Goal: Information Seeking & Learning: Compare options

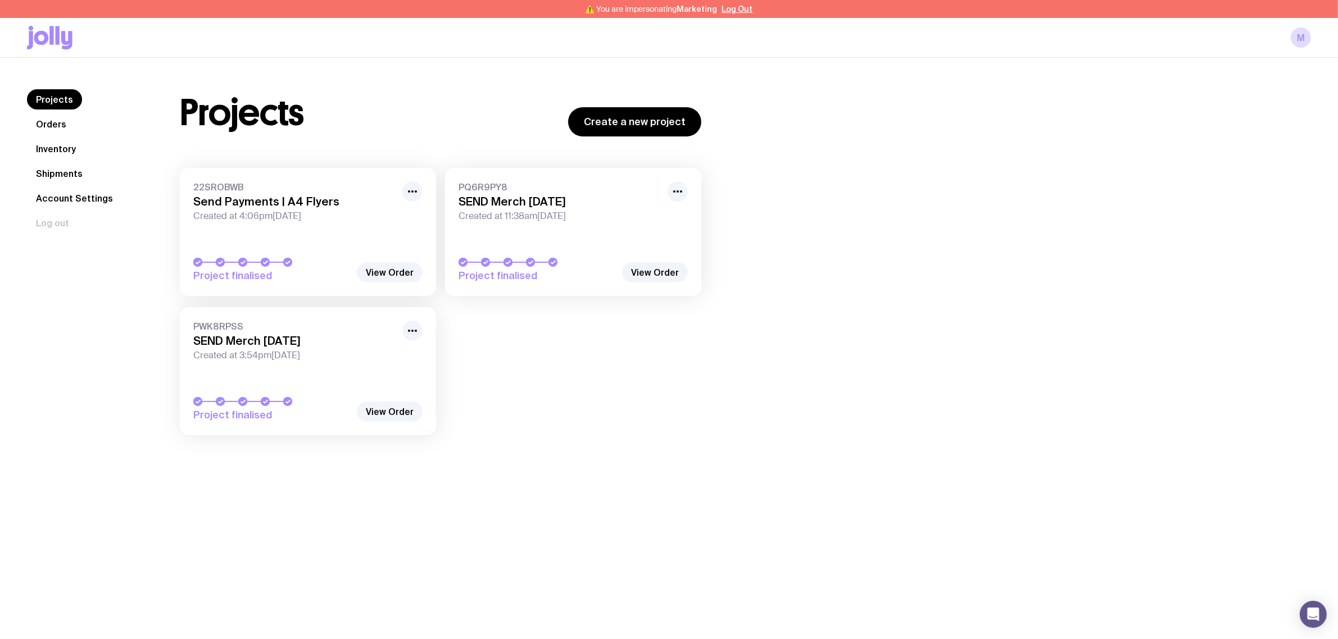
click at [62, 143] on link "Inventory" at bounding box center [56, 149] width 58 height 20
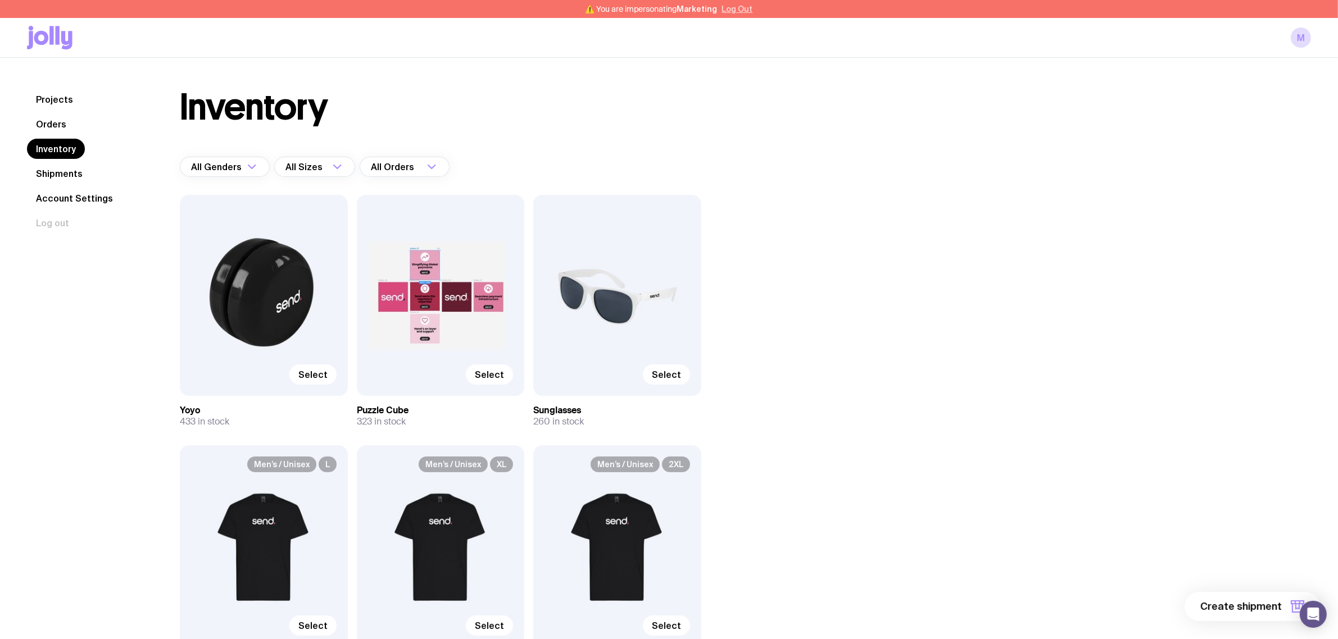
click at [737, 10] on button "Log Out" at bounding box center [737, 8] width 31 height 9
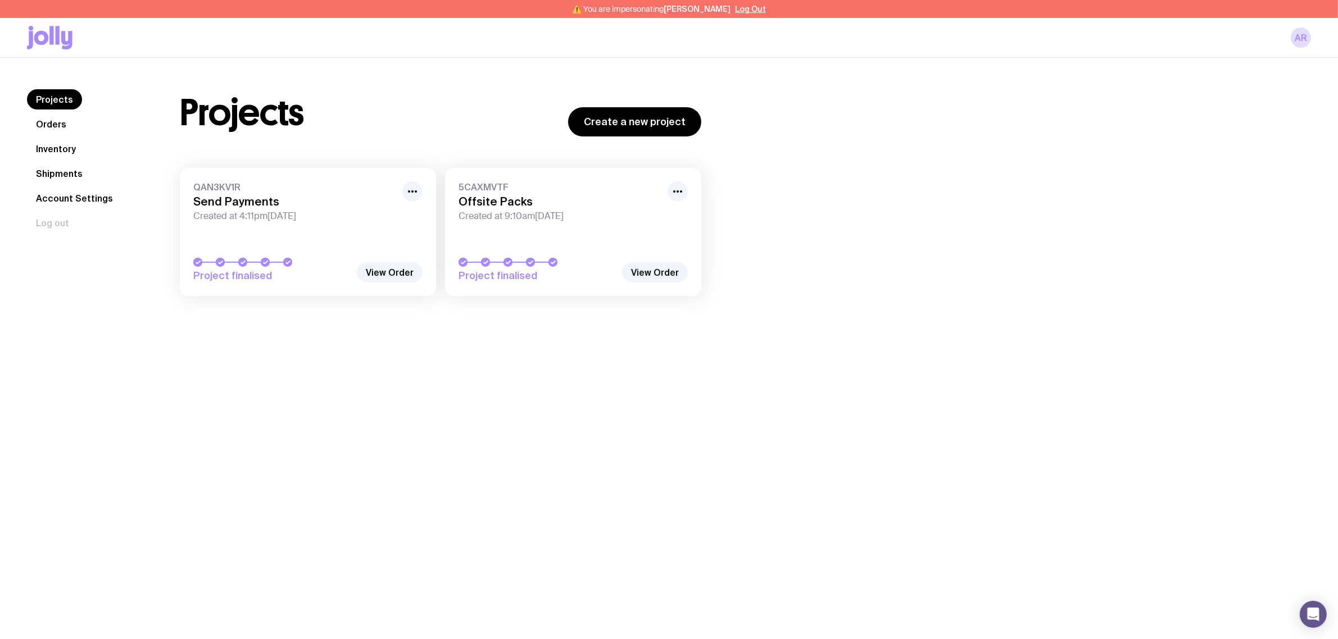
click at [57, 144] on link "Inventory" at bounding box center [56, 149] width 58 height 20
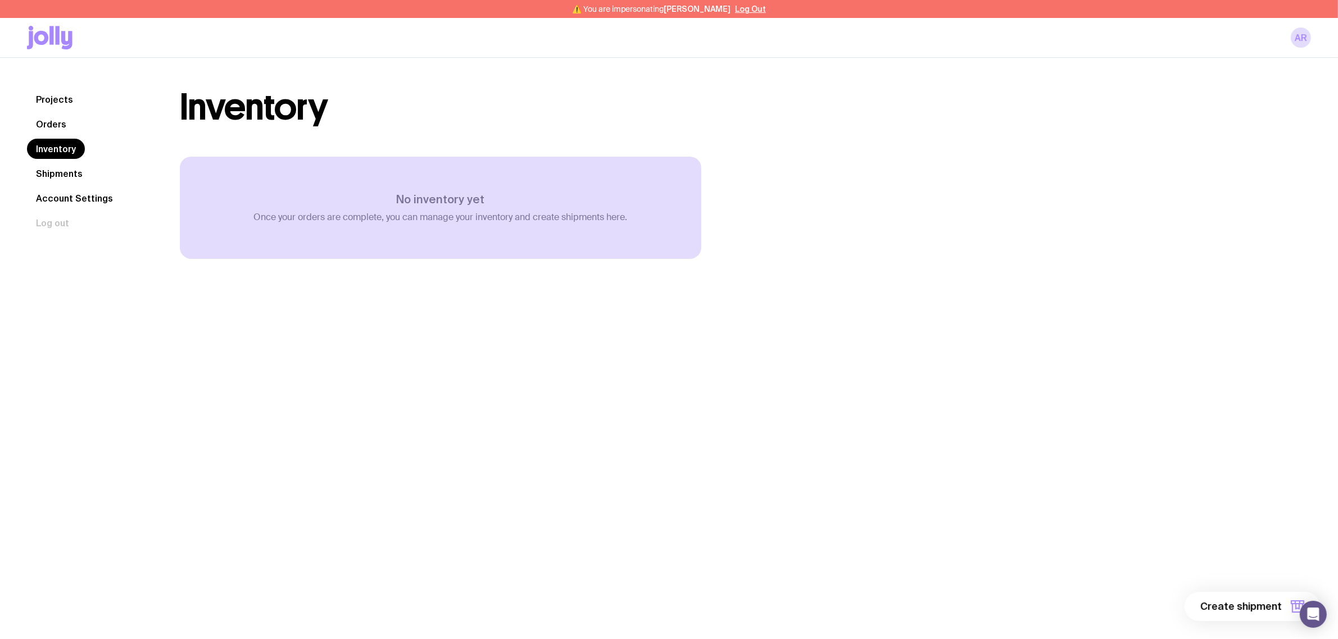
click at [35, 175] on link "Shipments" at bounding box center [59, 174] width 65 height 20
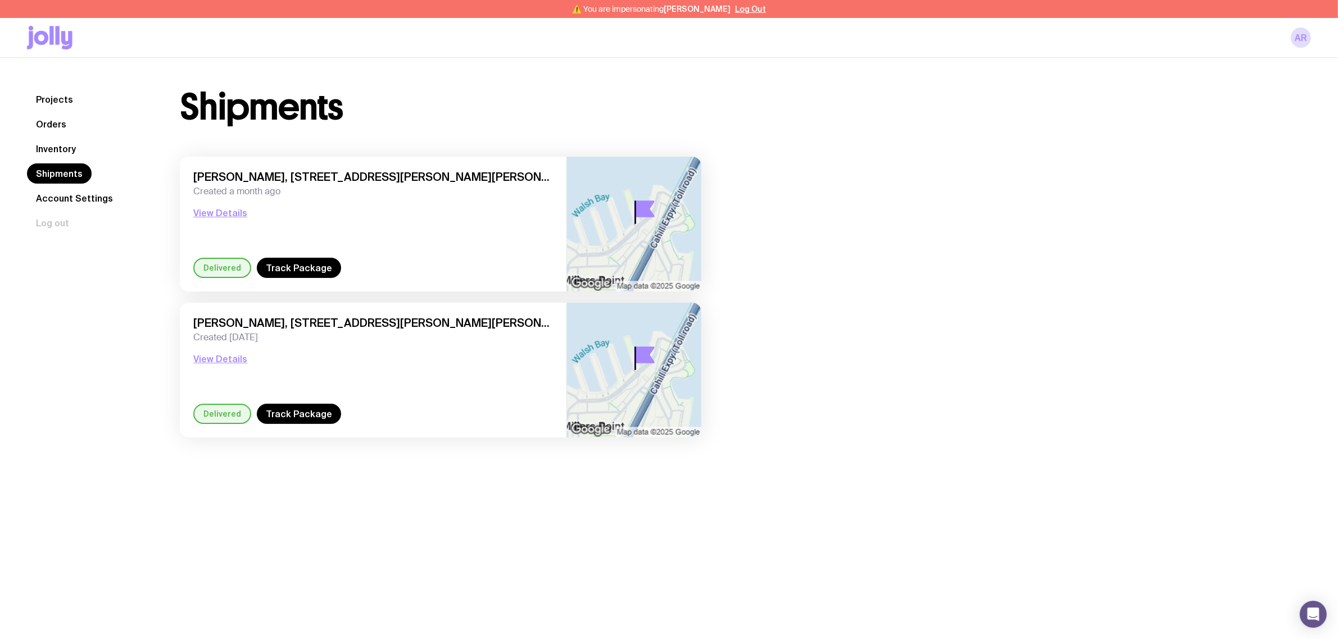
click at [60, 152] on link "Inventory" at bounding box center [56, 149] width 58 height 20
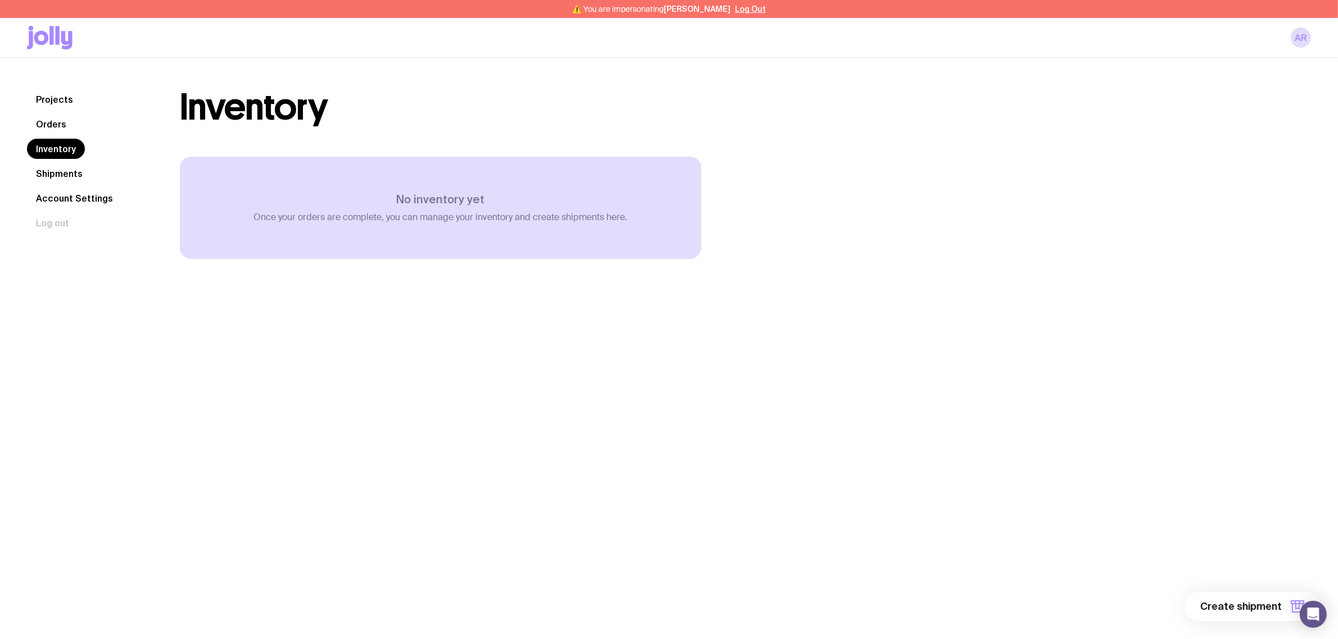
click at [48, 119] on link "Orders" at bounding box center [51, 124] width 48 height 20
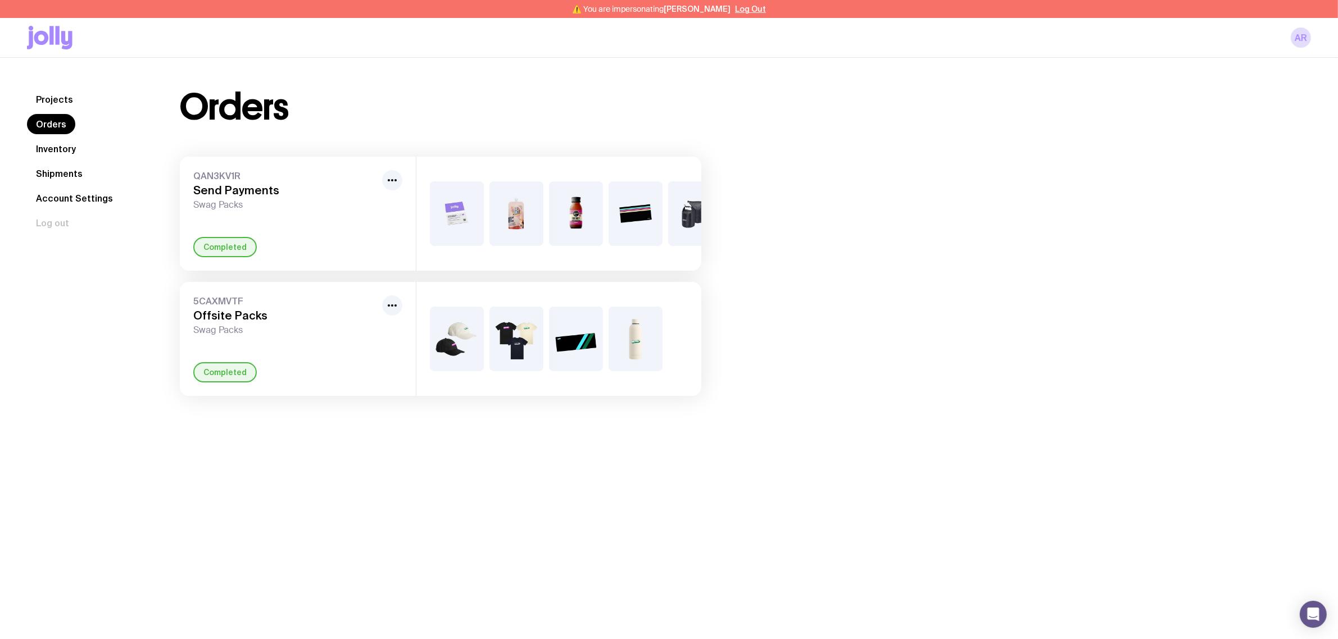
click at [55, 93] on link "Projects" at bounding box center [54, 99] width 55 height 20
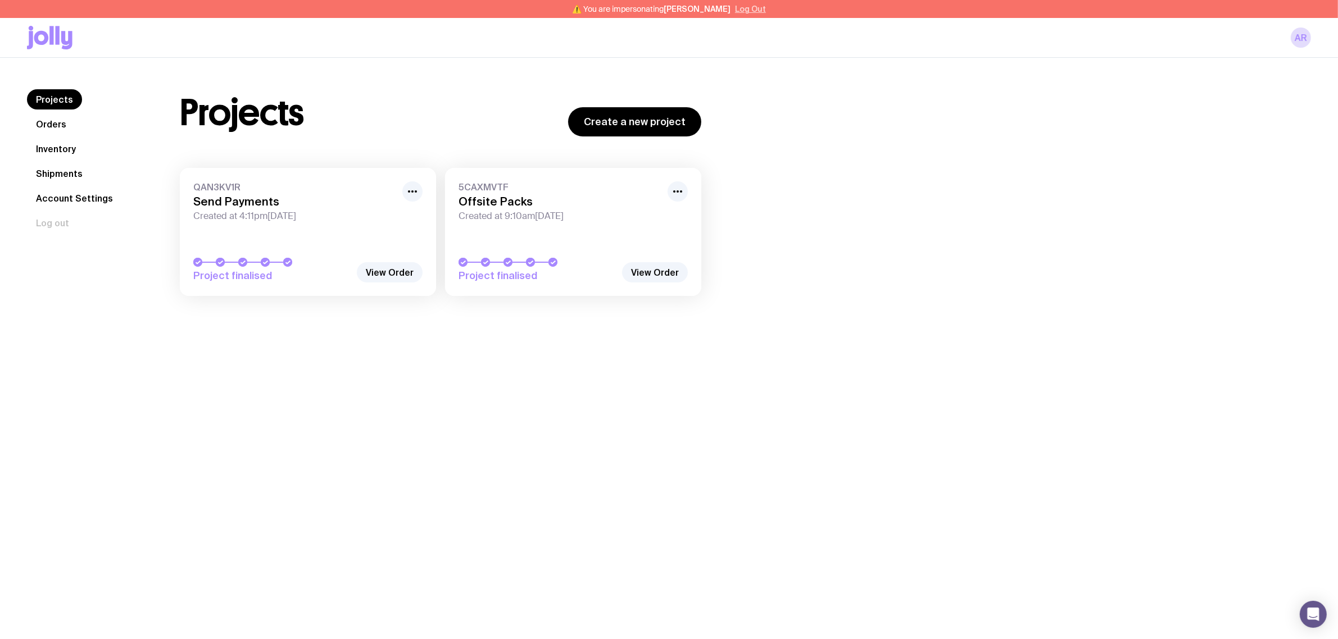
click at [743, 14] on div "⚠️ You are impersonating Amy Roberts Log Out" at bounding box center [669, 9] width 1338 height 18
click at [734, 3] on div "⚠️ You are impersonating Amy Roberts Log Out" at bounding box center [669, 9] width 1338 height 18
click at [741, 10] on button "Log Out" at bounding box center [750, 8] width 31 height 9
click at [583, 361] on div "22SROBWB Send Payments | A4 Flyers Created at 4:06pm[DATE] Project finalised Vi…" at bounding box center [440, 307] width 521 height 279
click at [583, 361] on div "22SROBWB Send Payments | A4 Flyers Created at 4:06pm, Tue 2nd Sep 2025 Project …" at bounding box center [440, 307] width 521 height 279
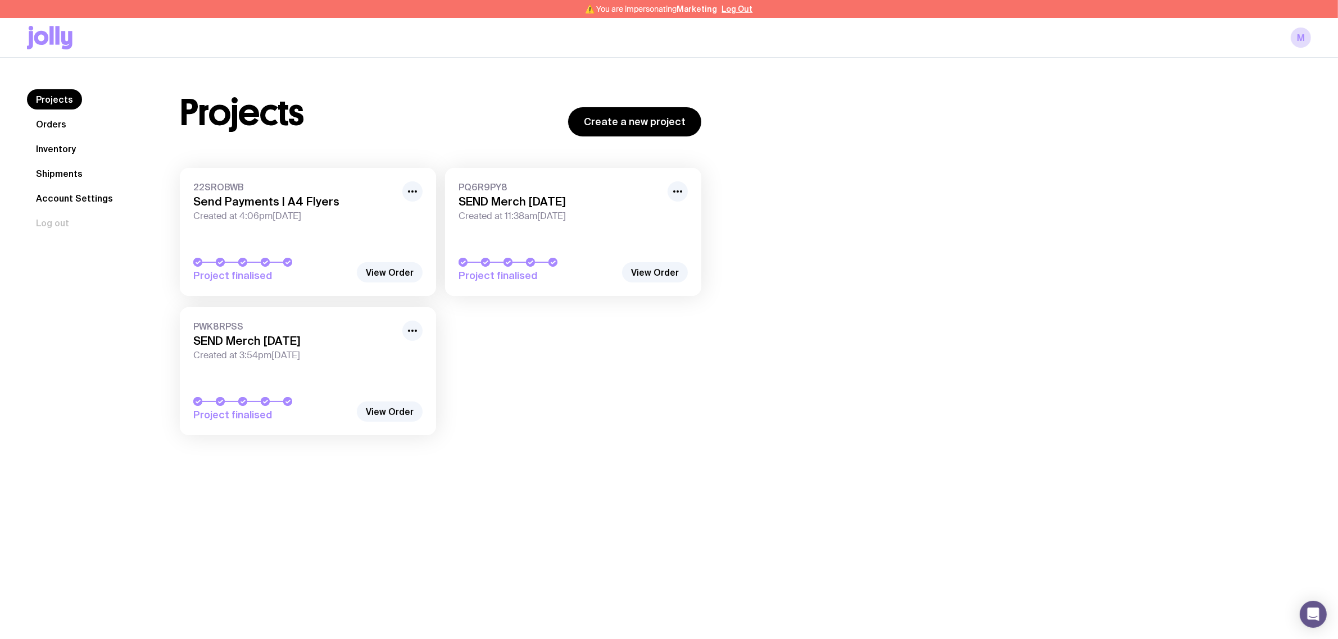
click at [550, 358] on div "22SROBWB Send Payments | A4 Flyers Created at 4:06pm, Tue 2nd Sep 2025 Project …" at bounding box center [440, 307] width 521 height 279
click at [55, 147] on link "Inventory" at bounding box center [56, 149] width 58 height 20
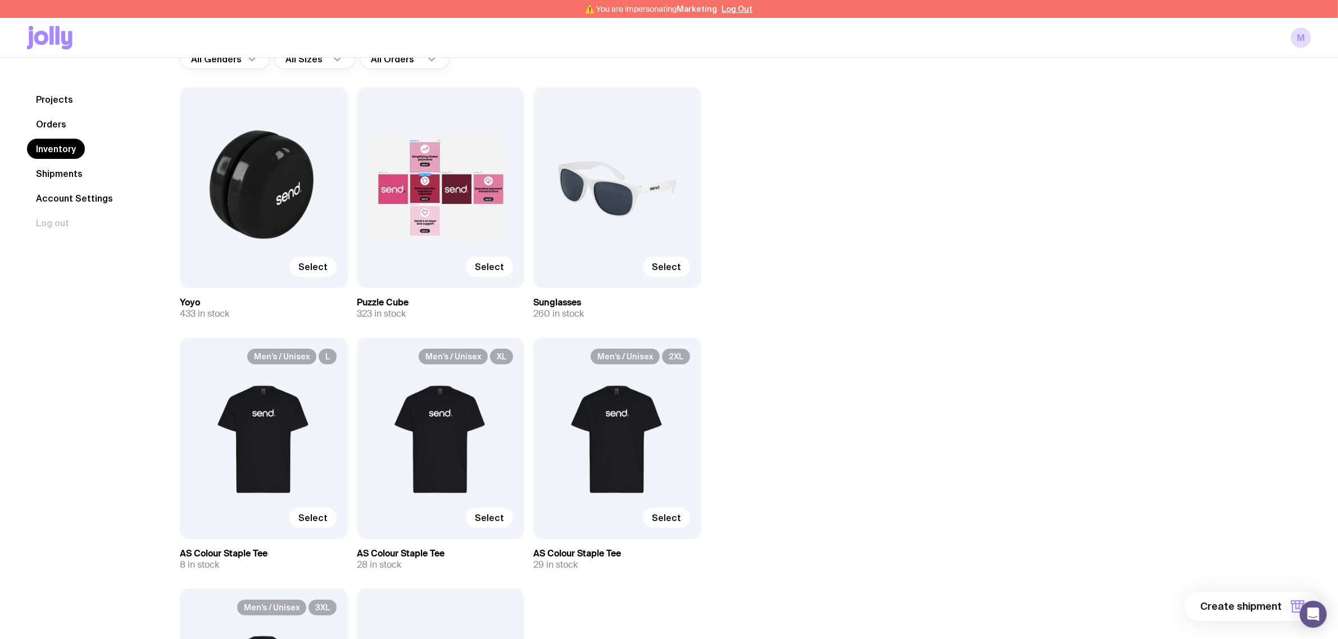
scroll to position [93, 0]
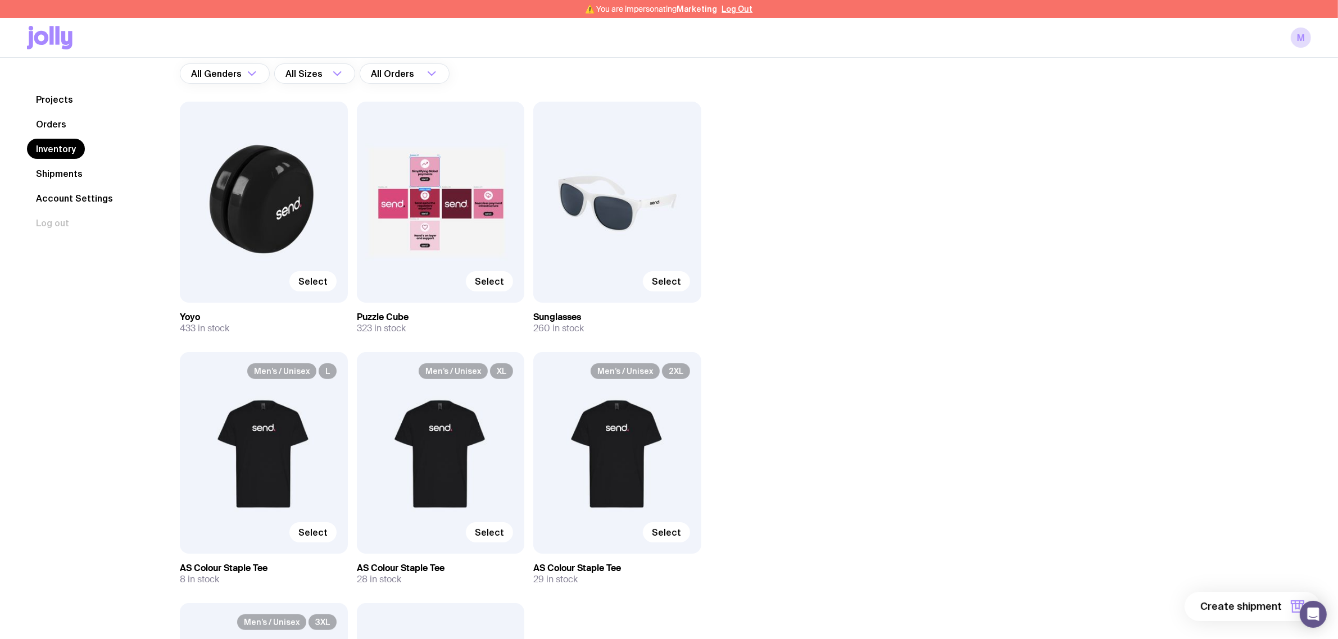
click at [880, 185] on div "Inventory All Genders Loading... All Sizes Loading... All Orders Loading... Sel…" at bounding box center [732, 438] width 1158 height 885
click at [895, 285] on div "Inventory All Genders Loading... All Sizes Loading... All Orders Loading... Sel…" at bounding box center [732, 438] width 1158 height 885
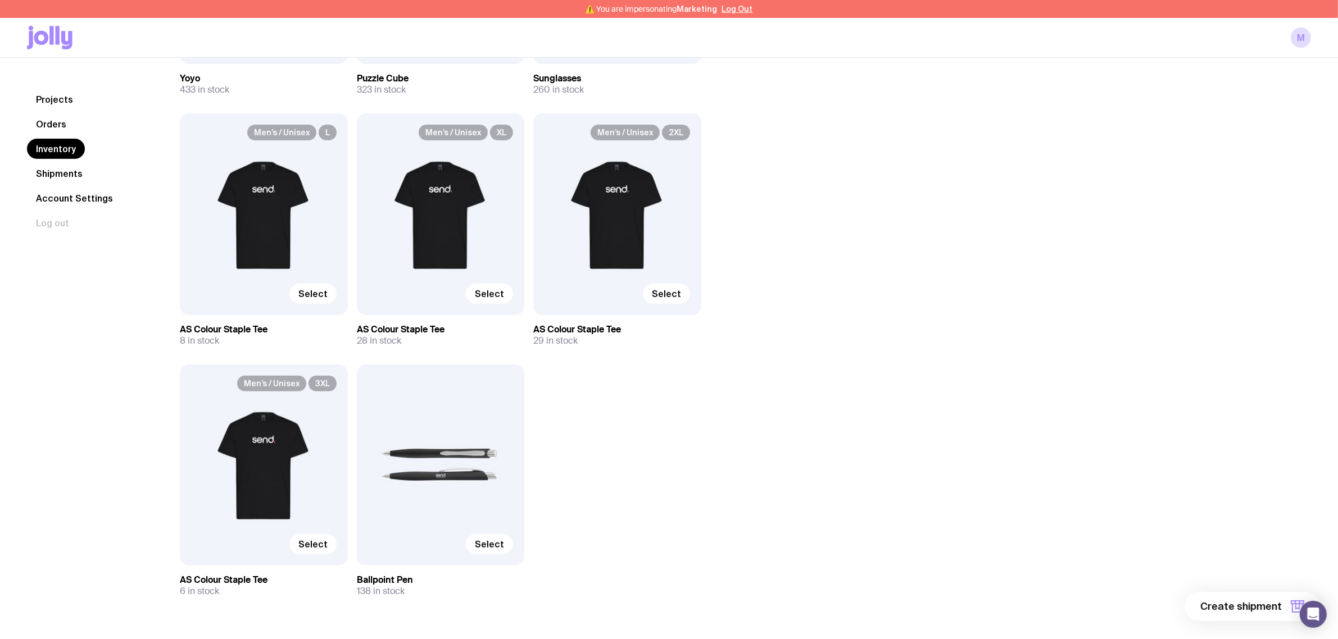
scroll to position [351, 0]
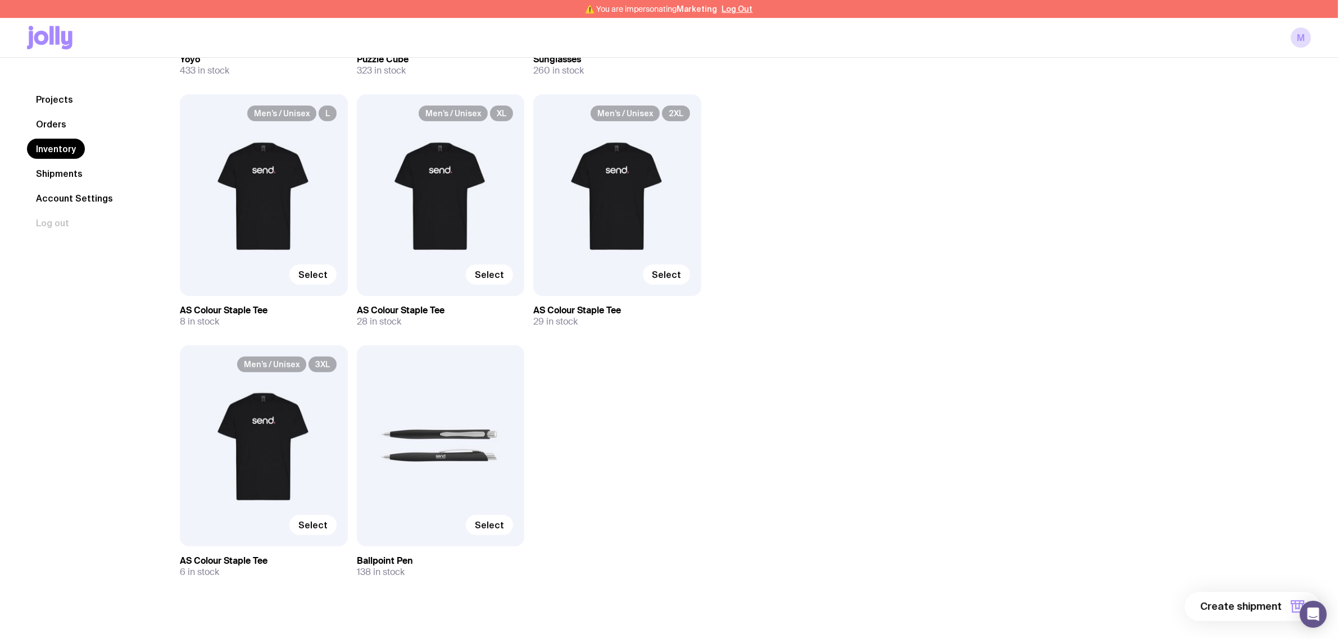
click at [825, 228] on div "Inventory All Genders Loading... All Sizes Loading... All Orders Loading... Sel…" at bounding box center [732, 180] width 1158 height 885
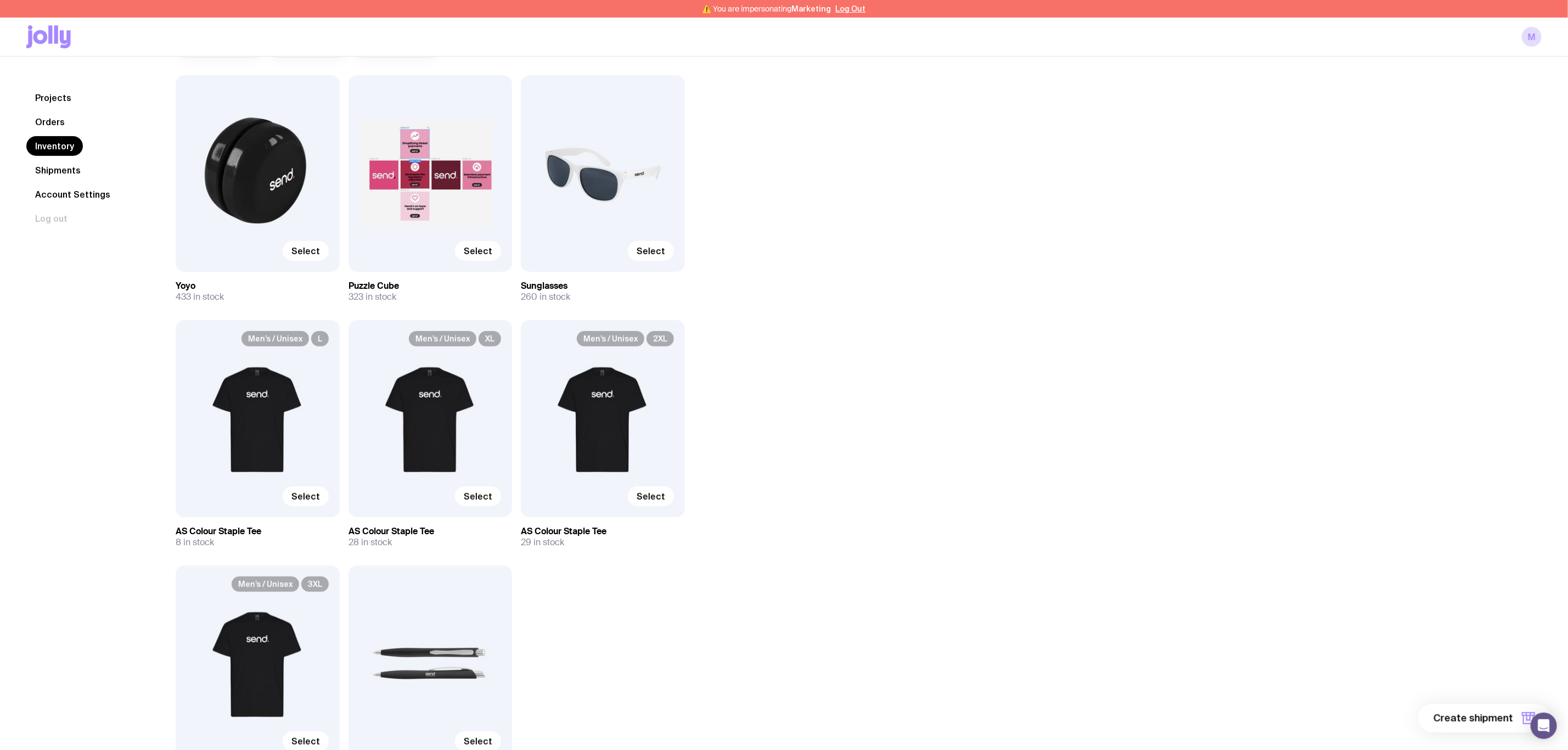
scroll to position [139, 0]
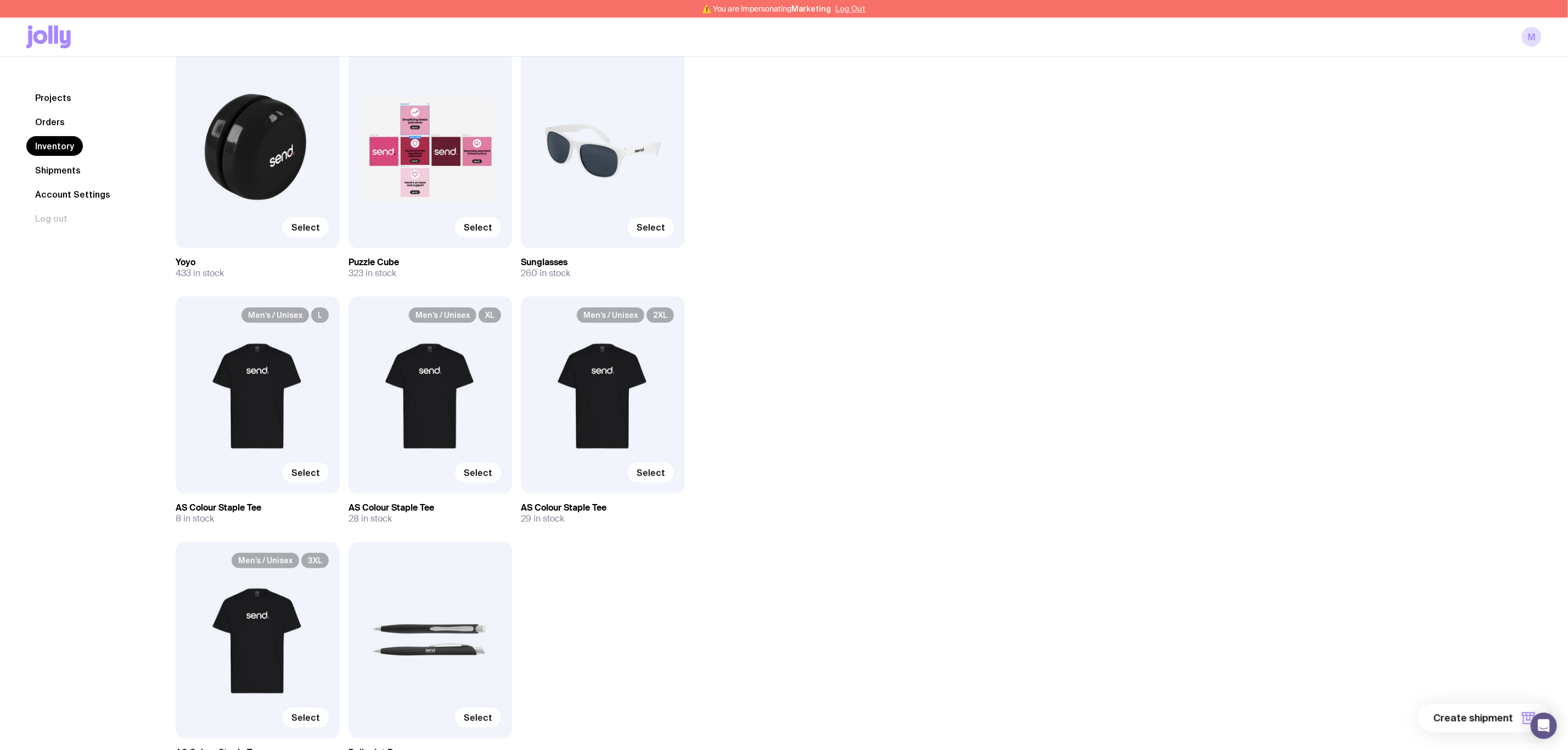
click at [860, 4] on button "Log Out" at bounding box center [851, 8] width 30 height 9
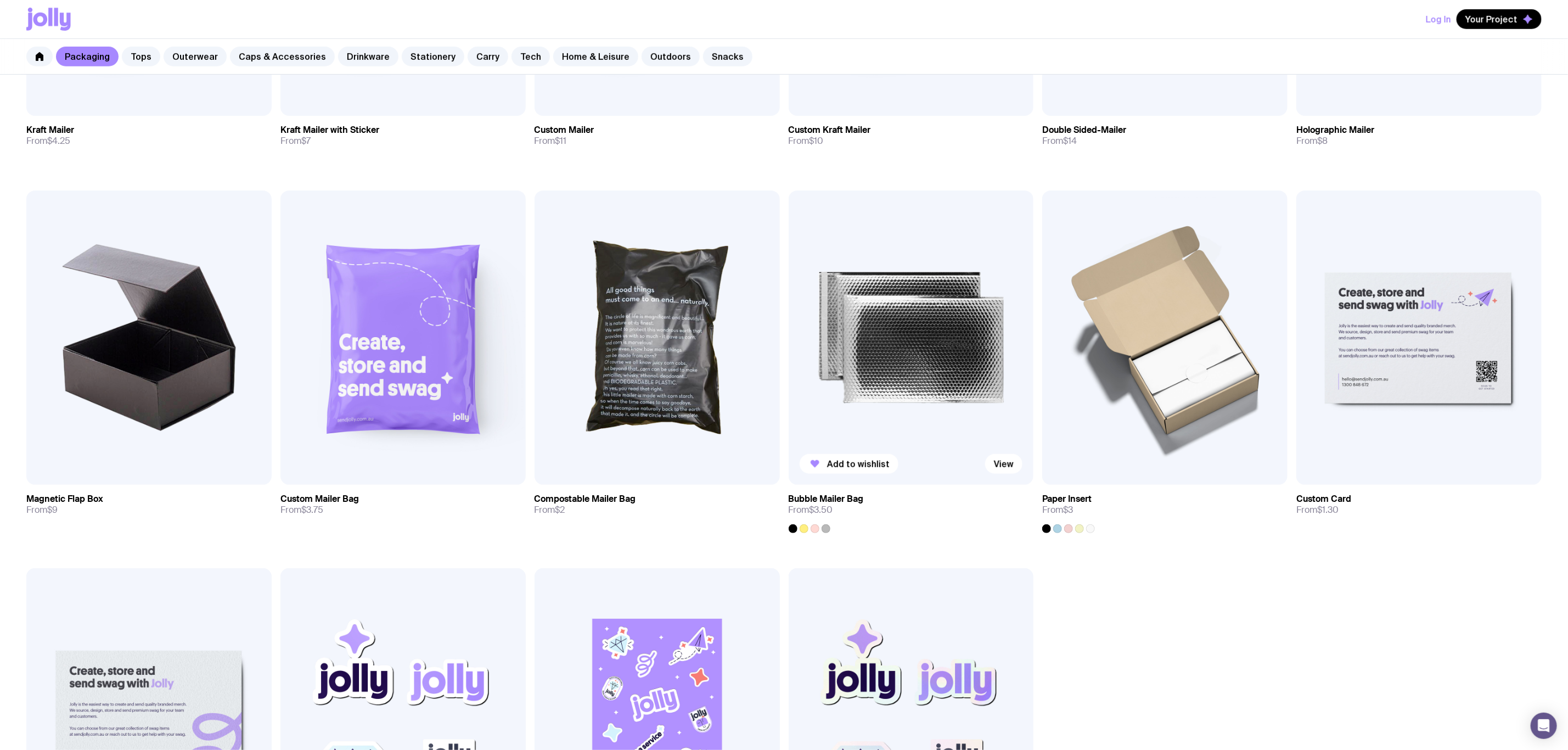
scroll to position [494, 0]
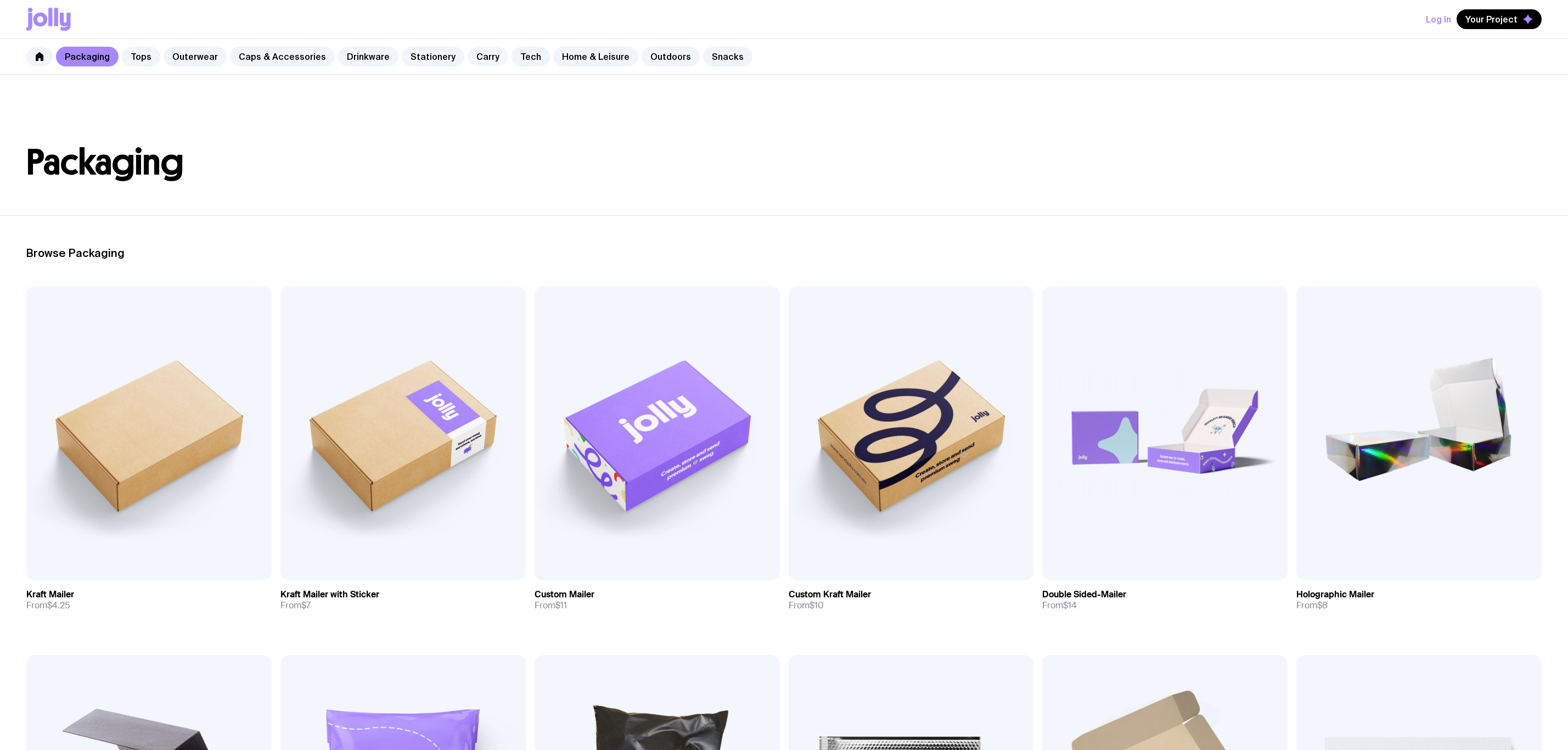
click at [472, 59] on link "Carry" at bounding box center [488, 57] width 41 height 20
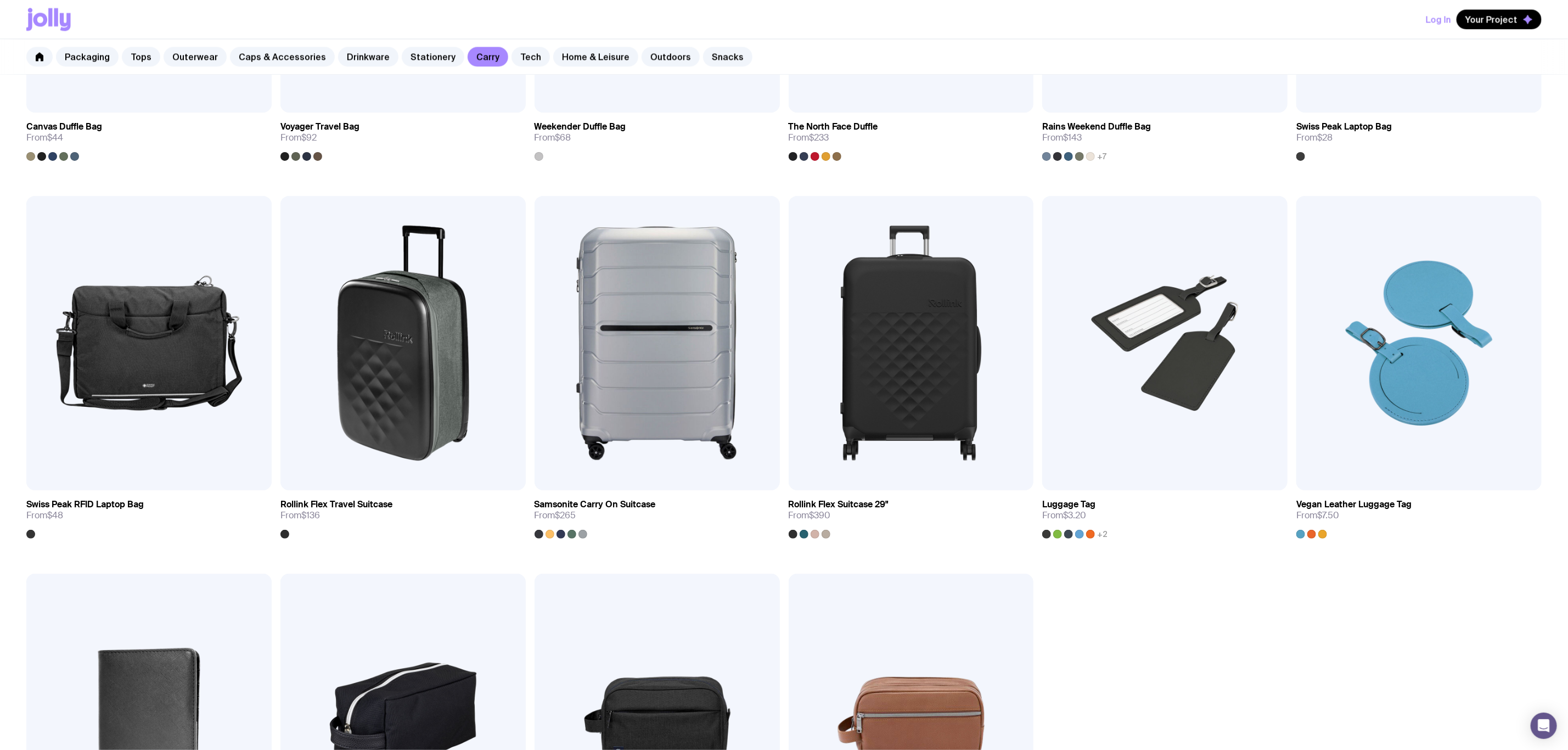
scroll to position [1811, 0]
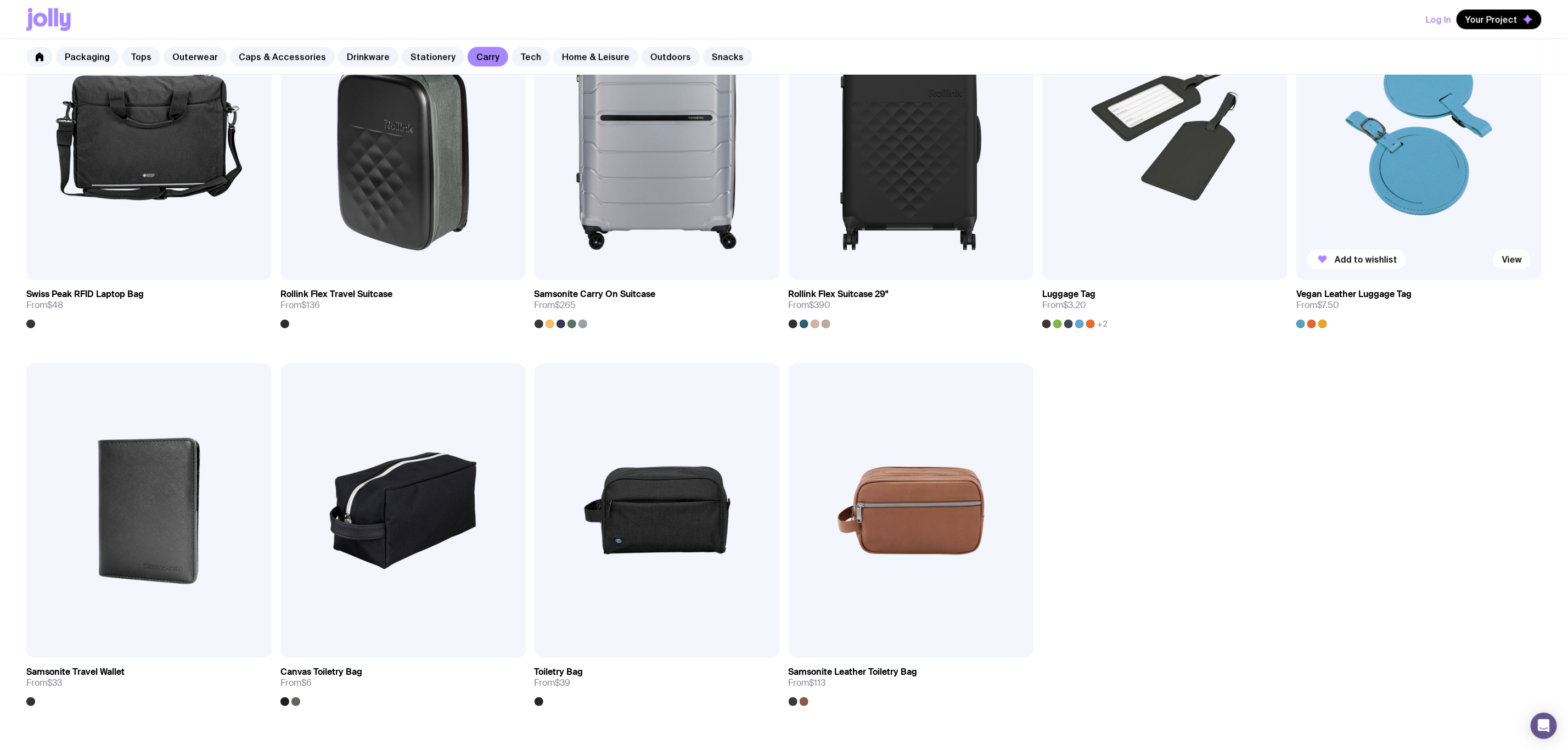
click at [1426, 184] on img at bounding box center [1419, 132] width 245 height 294
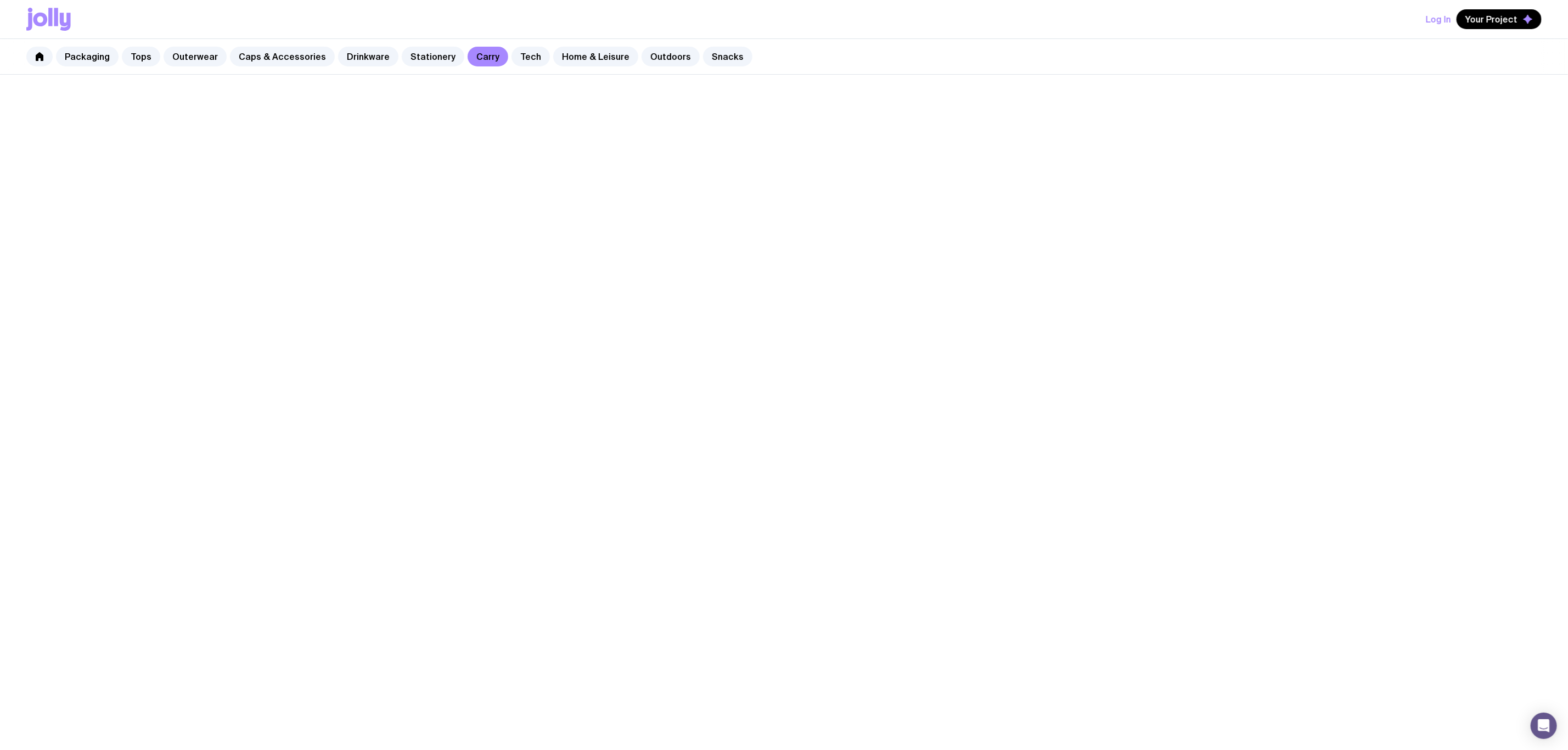
scroll to position [435, 0]
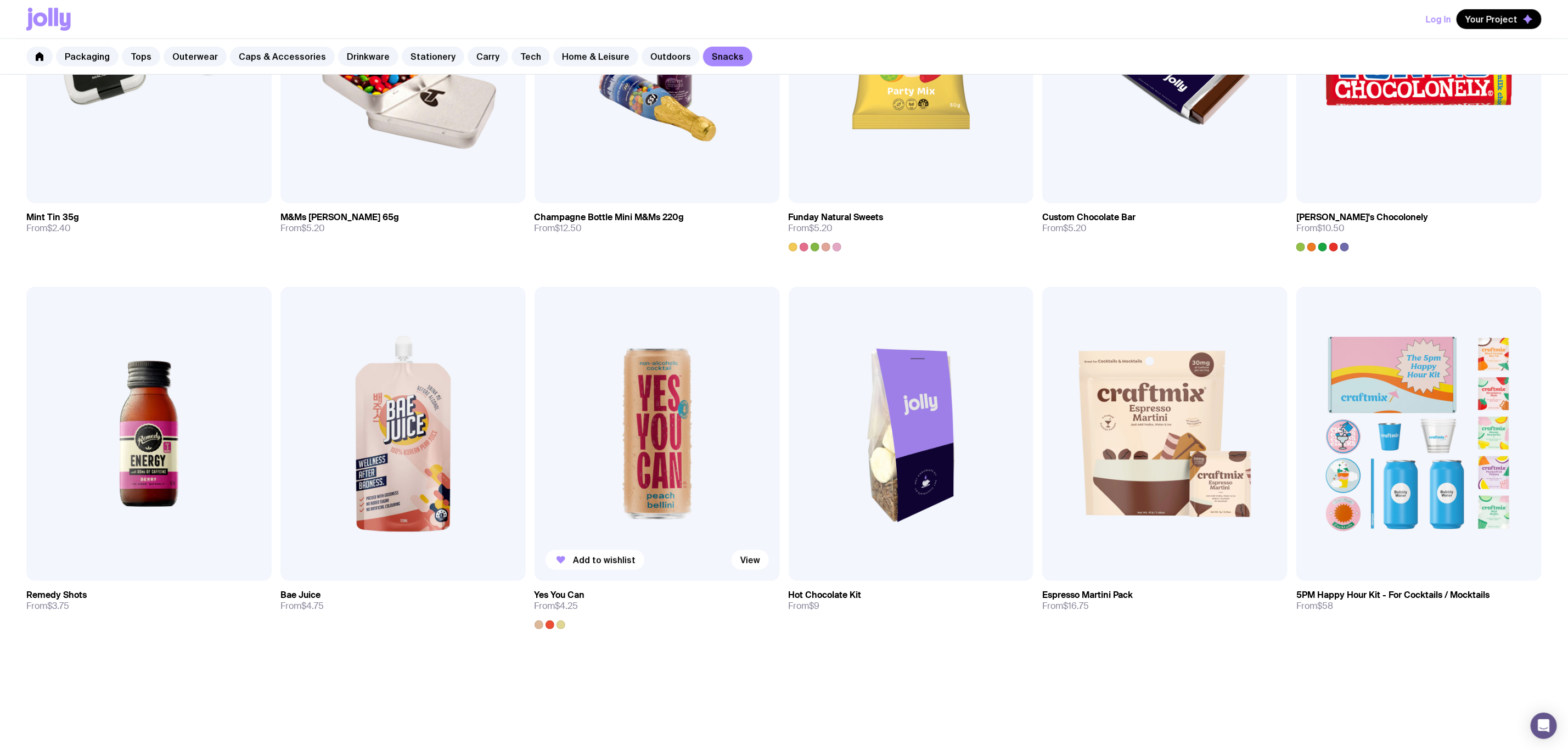
scroll to position [411, 0]
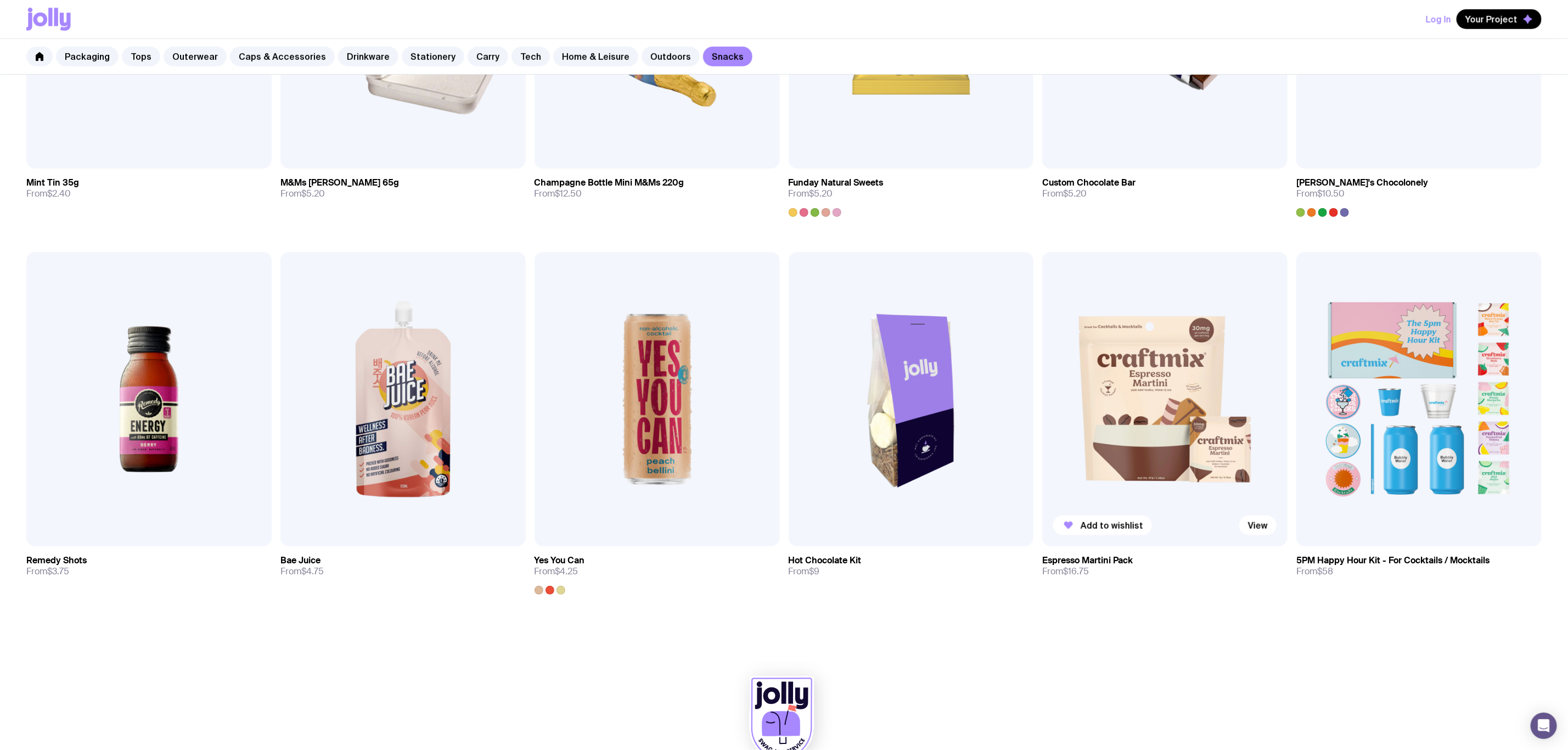
click at [1154, 413] on img at bounding box center [1165, 398] width 245 height 294
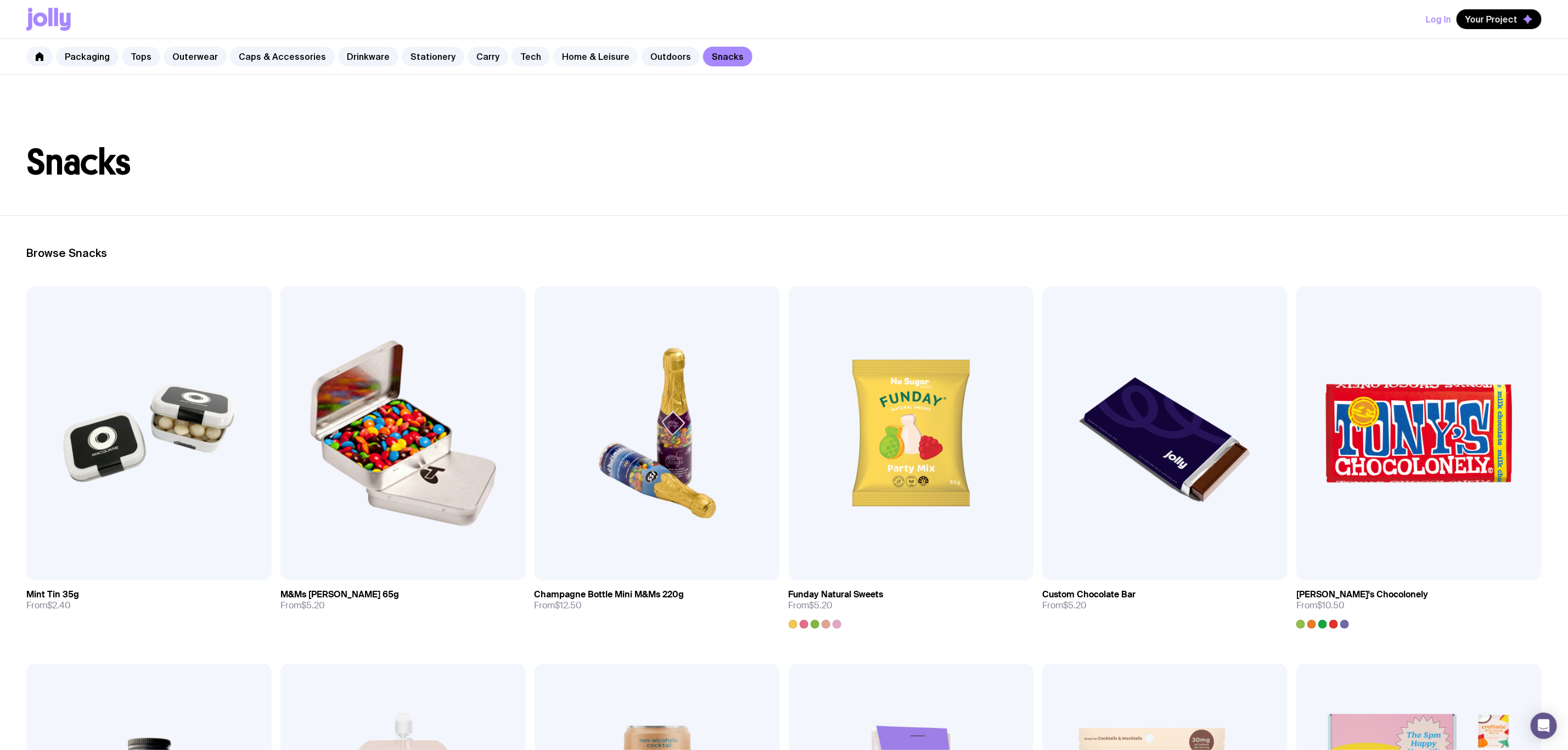
click at [575, 48] on link "Home & Leisure" at bounding box center [595, 57] width 85 height 20
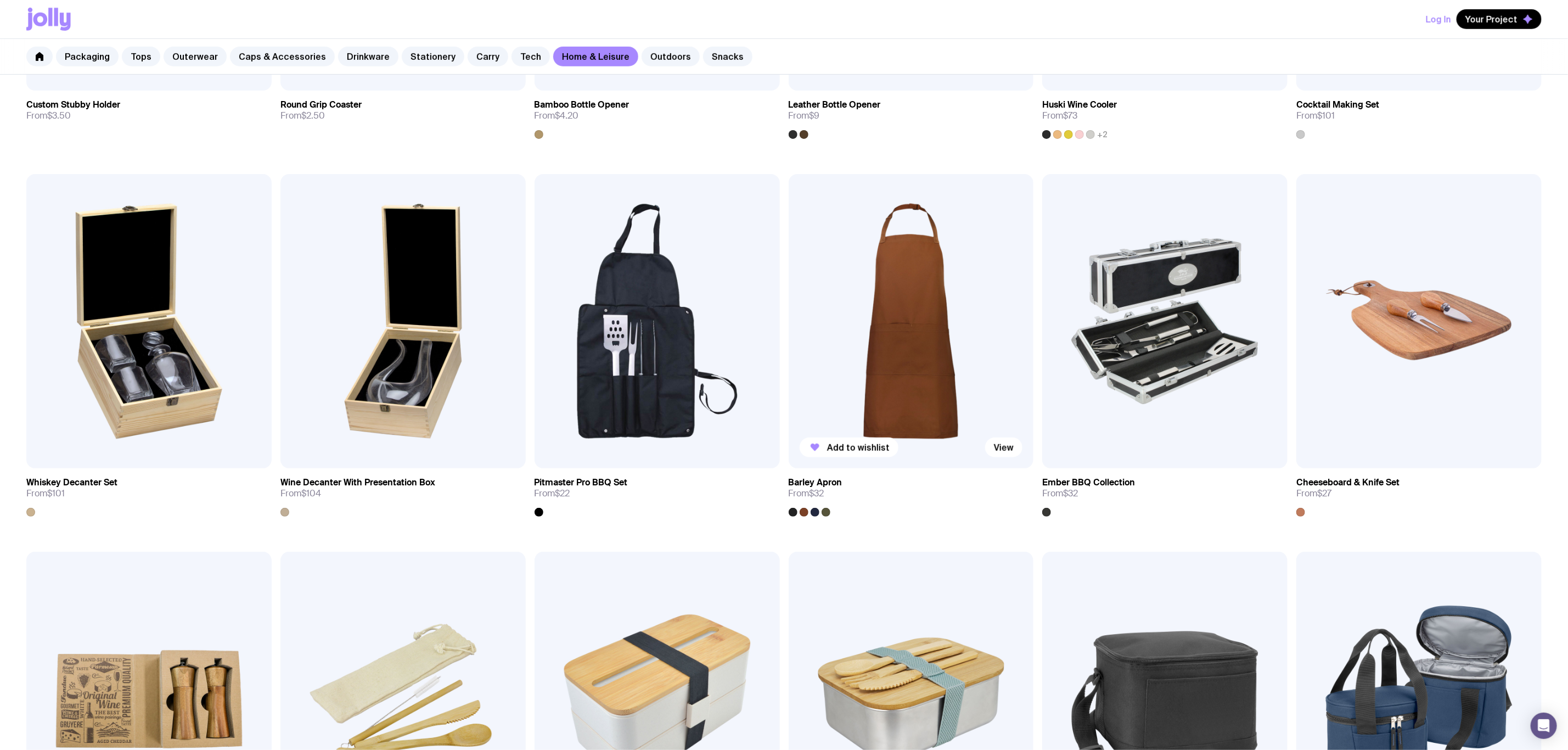
scroll to position [494, 0]
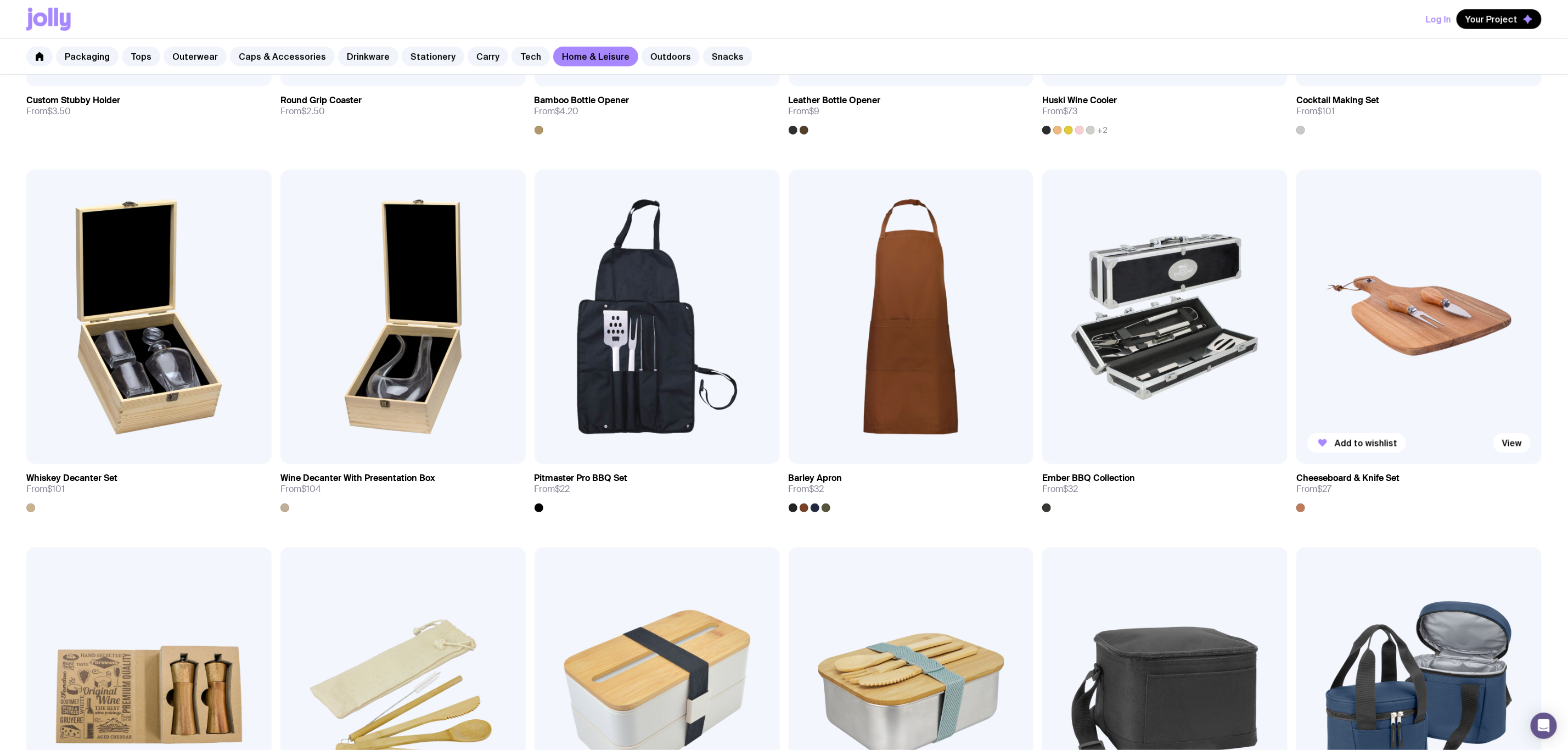
click at [1431, 312] on img at bounding box center [1419, 316] width 245 height 294
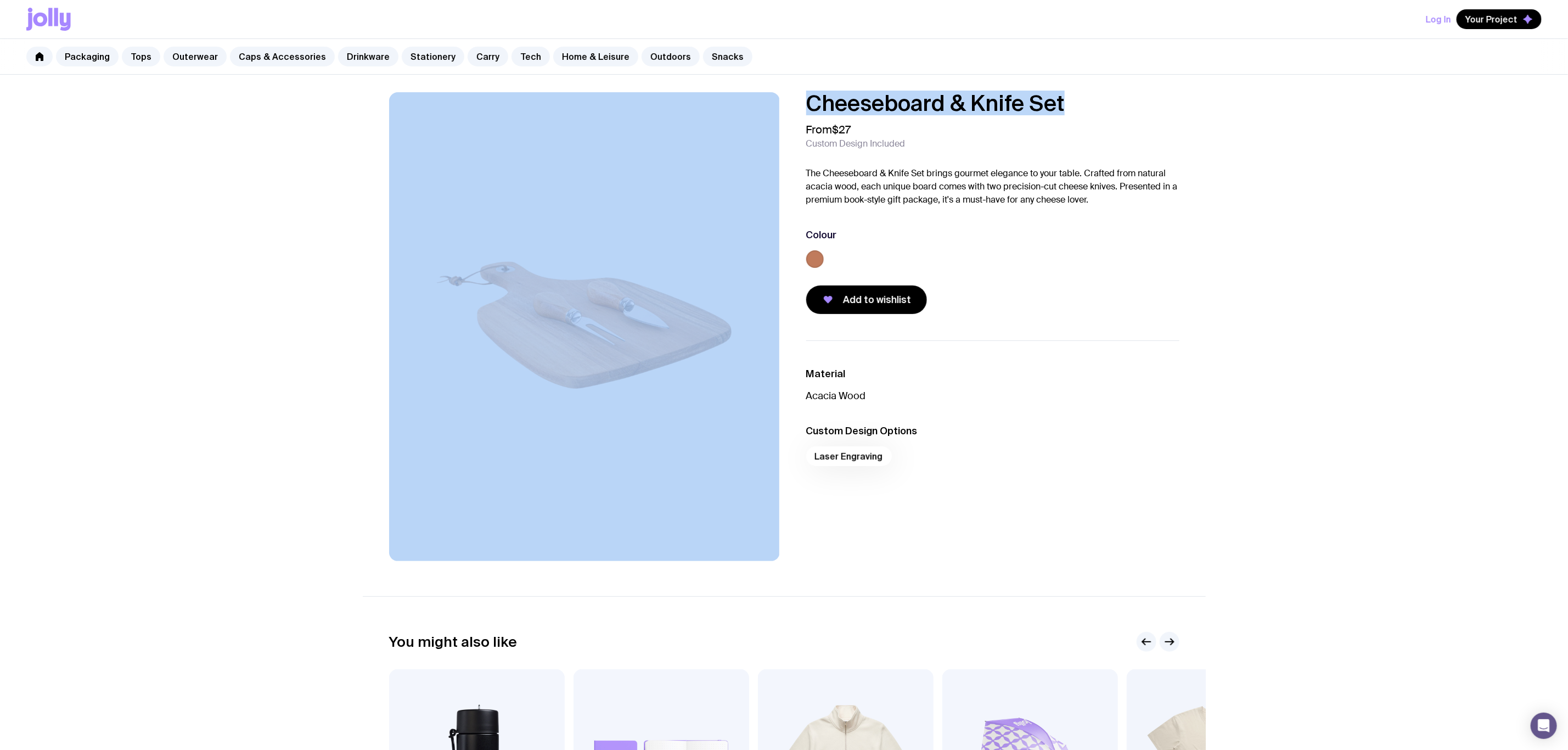
drag, startPoint x: 1088, startPoint y: 107, endPoint x: 730, endPoint y: 118, distance: 358.2
click at [730, 118] on div "Cheeseboard & Knife Set From $27 Custom Design Included The Cheeseboard & Knife…" at bounding box center [784, 326] width 843 height 469
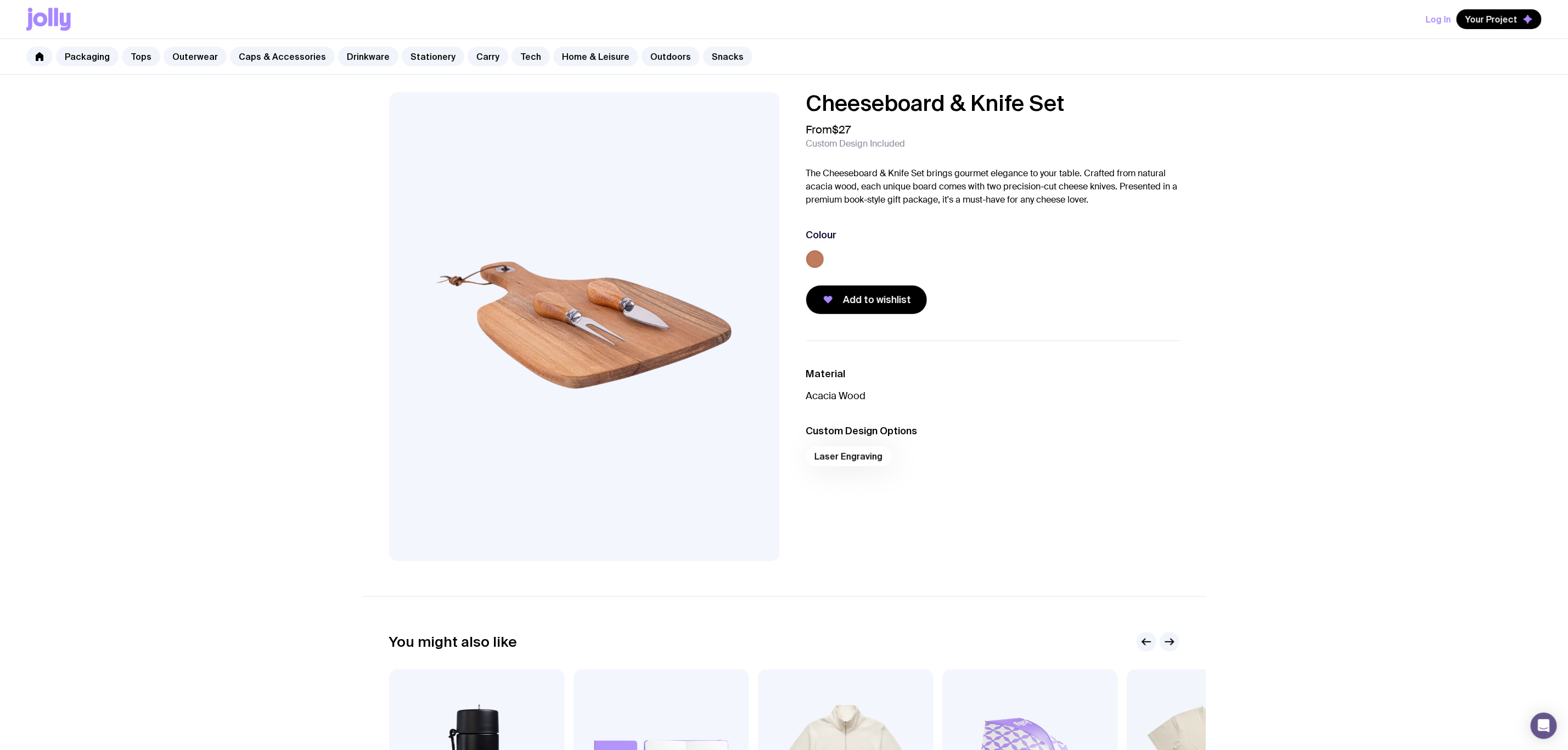
drag, startPoint x: 994, startPoint y: 123, endPoint x: 1066, endPoint y: 103, distance: 74.7
click at [1061, 98] on h1 "Cheeseboard & Knife Set" at bounding box center [993, 103] width 373 height 21
drag, startPoint x: 1054, startPoint y: 101, endPoint x: 821, endPoint y: 109, distance: 233.1
click at [784, 108] on div "Cheeseboard & Knife Set From $27 Custom Design Included The Cheeseboard & Knife…" at bounding box center [784, 326] width 843 height 469
copy h1 "Cheeseboard & Knife Set"
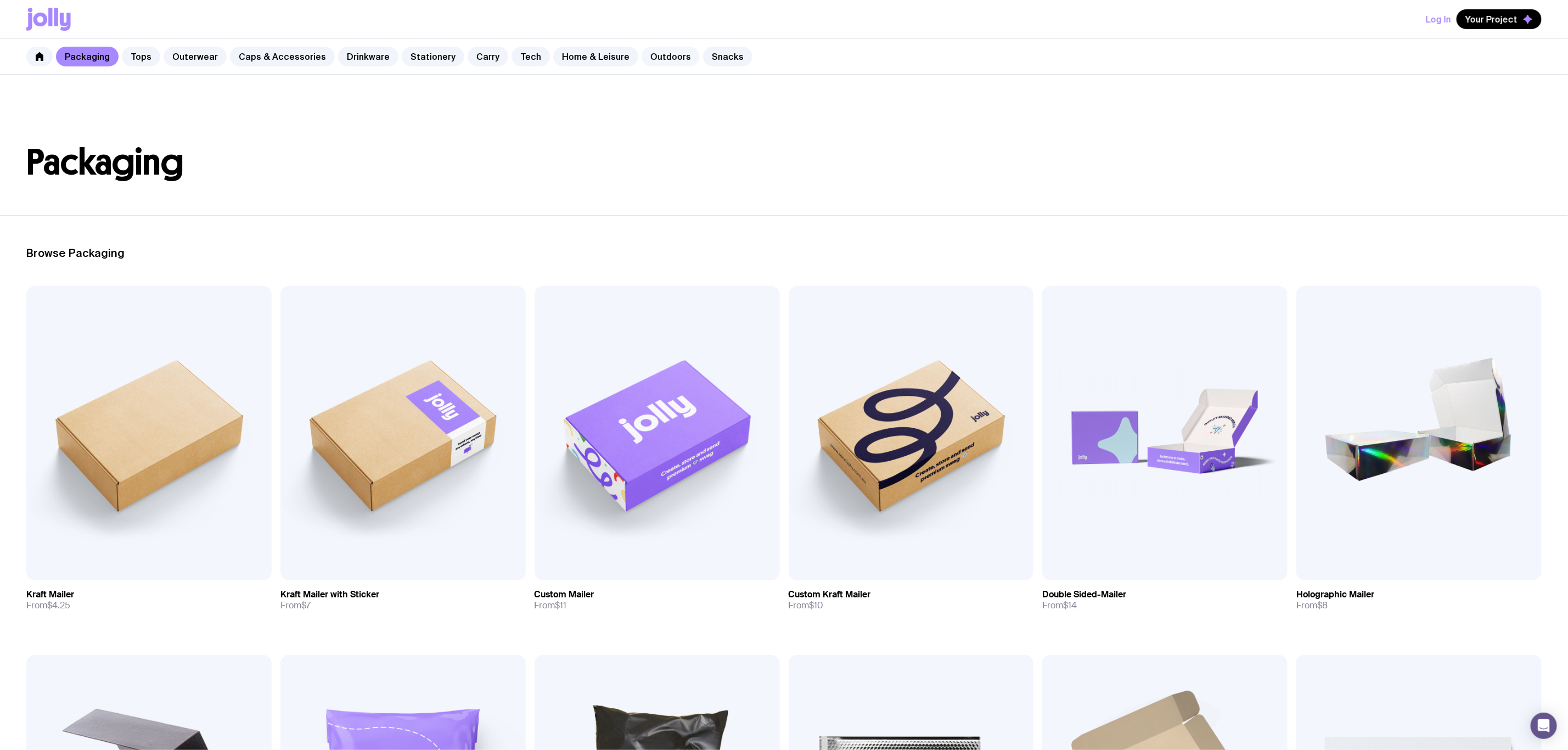
click at [642, 55] on link "Outdoors" at bounding box center [671, 57] width 59 height 20
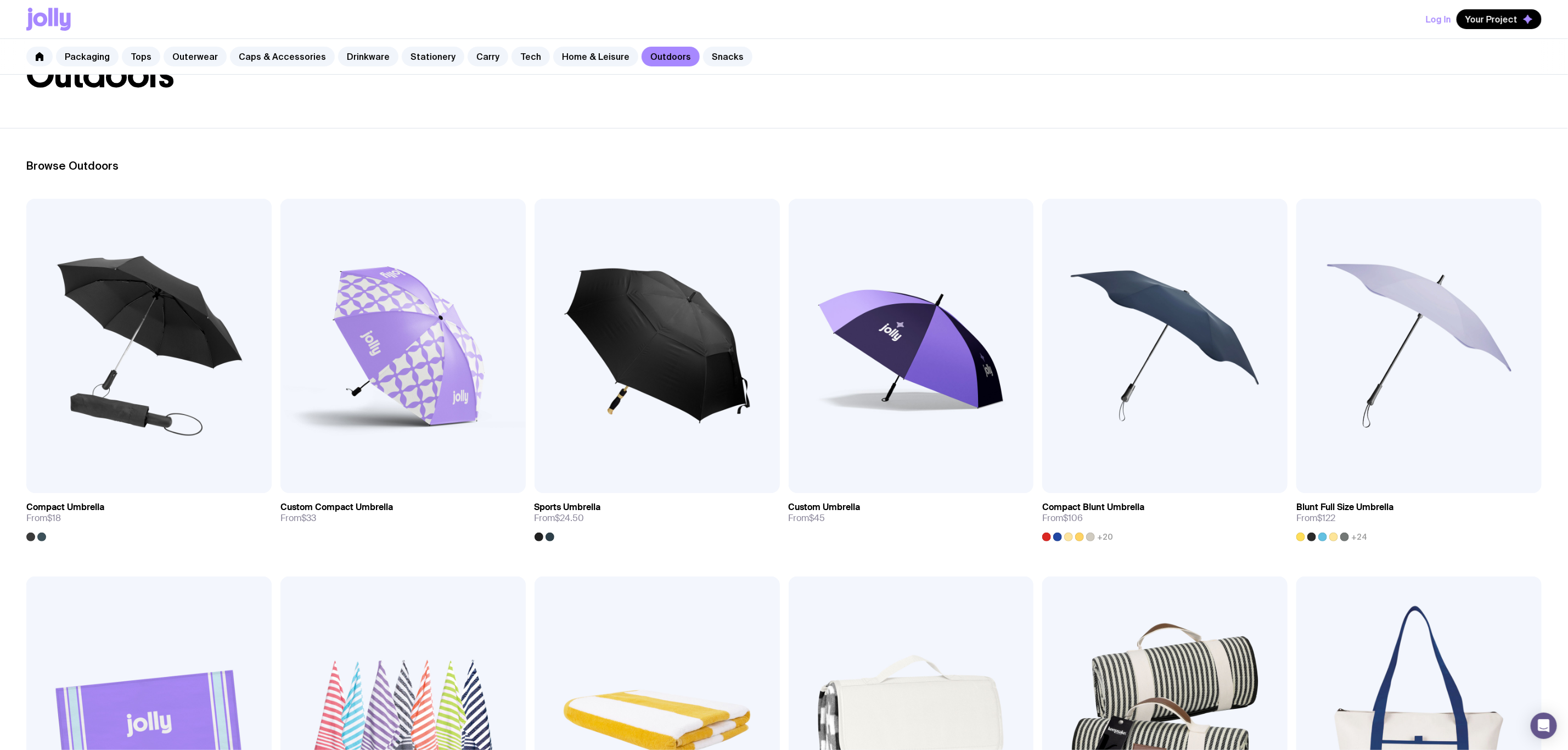
scroll to position [411, 0]
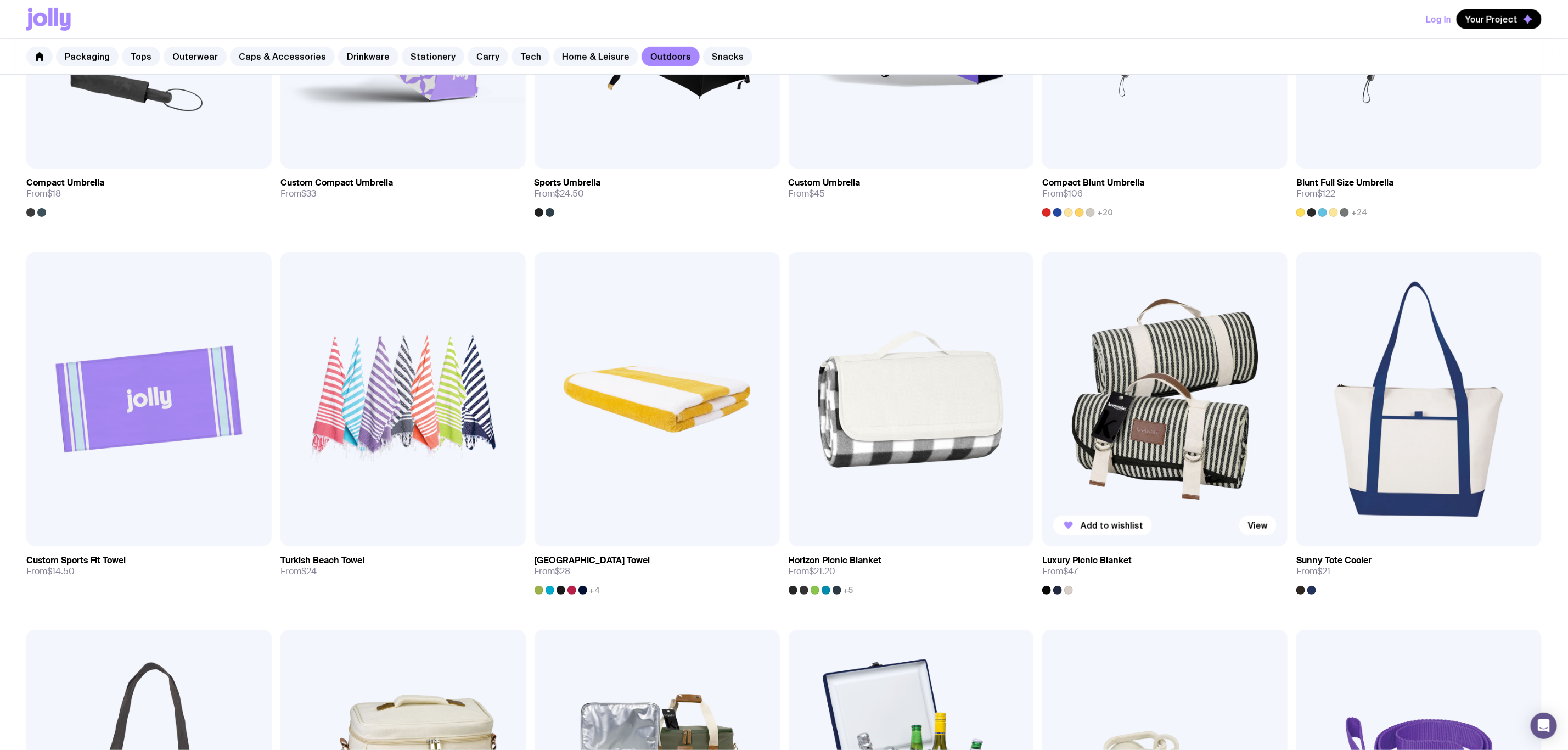
click at [1094, 491] on img at bounding box center [1165, 398] width 245 height 294
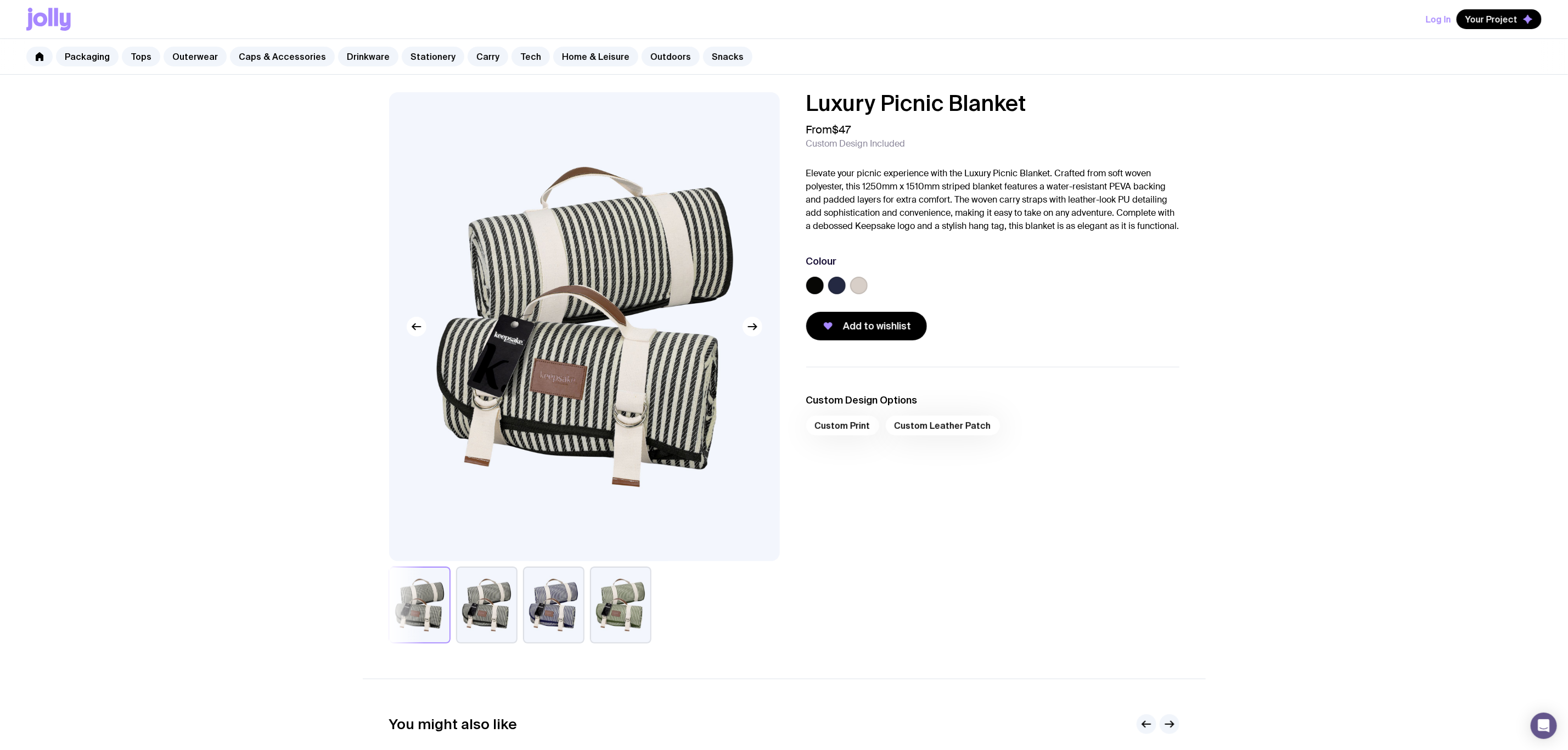
click at [817, 294] on label at bounding box center [815, 285] width 18 height 18
click at [0, 0] on input "radio" at bounding box center [0, 0] width 0 height 0
click at [850, 294] on label at bounding box center [859, 285] width 18 height 18
click at [0, 0] on input "radio" at bounding box center [0, 0] width 0 height 0
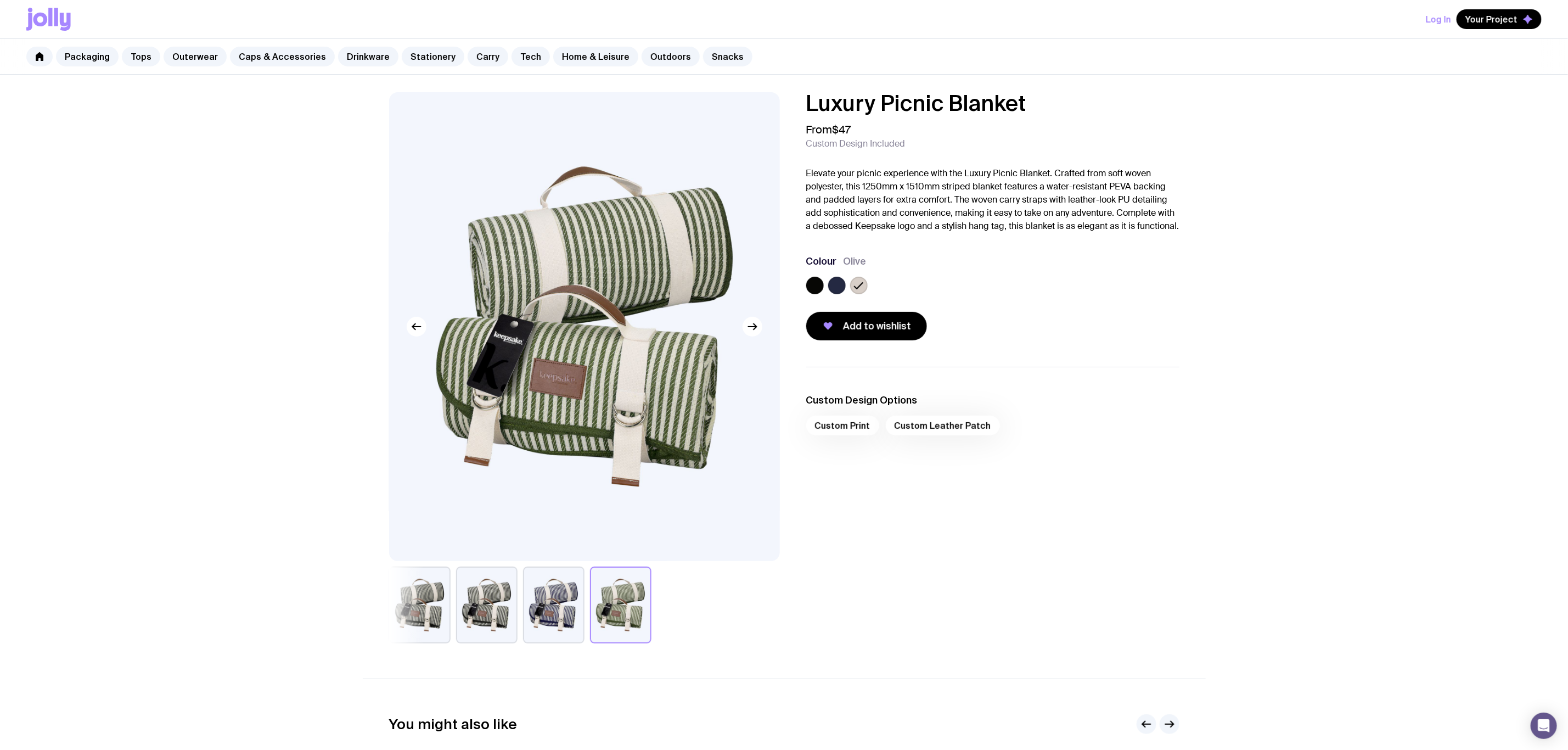
click at [835, 294] on label at bounding box center [837, 285] width 18 height 18
click at [0, 0] on input "radio" at bounding box center [0, 0] width 0 height 0
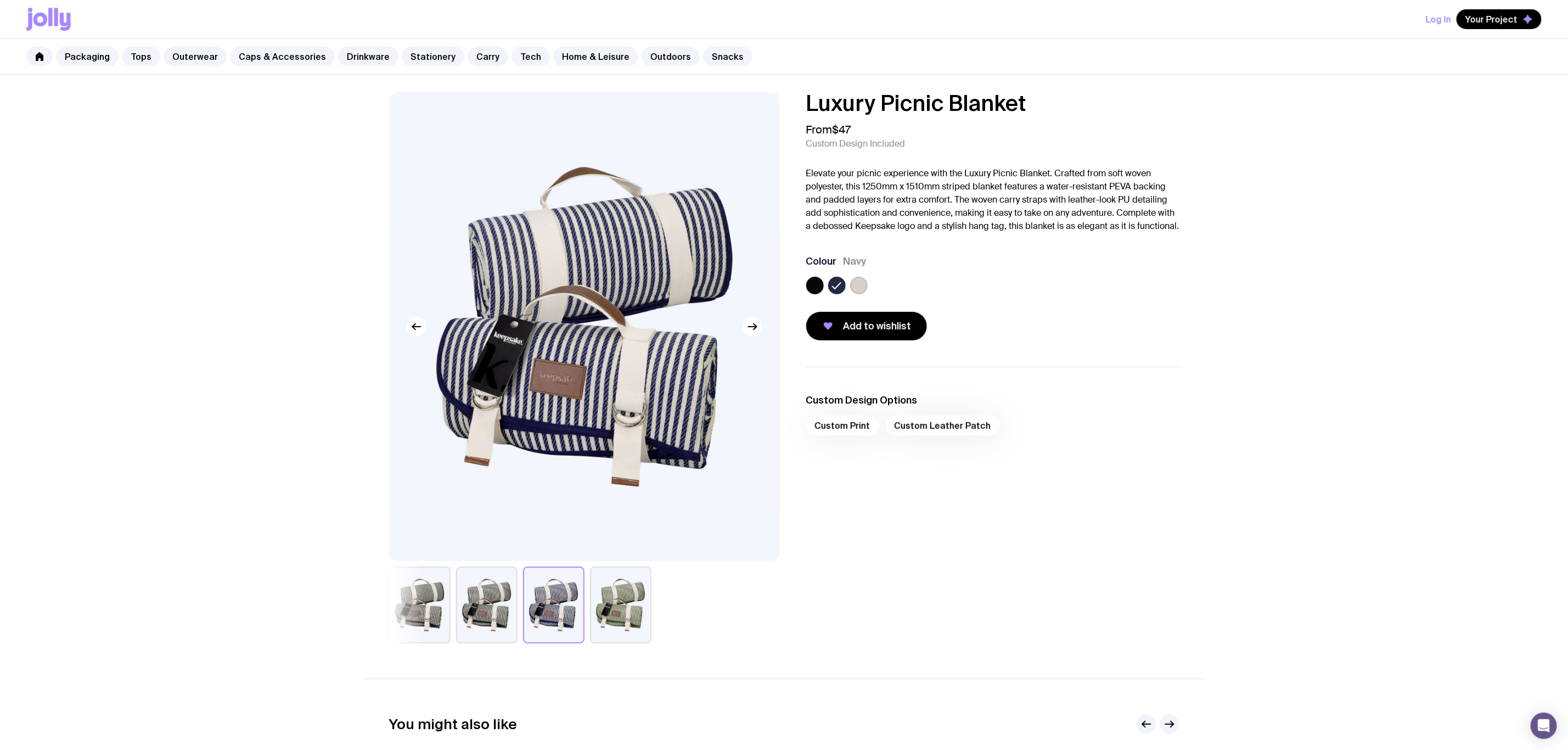
click at [813, 294] on label at bounding box center [815, 285] width 18 height 18
click at [0, 0] on input "radio" at bounding box center [0, 0] width 0 height 0
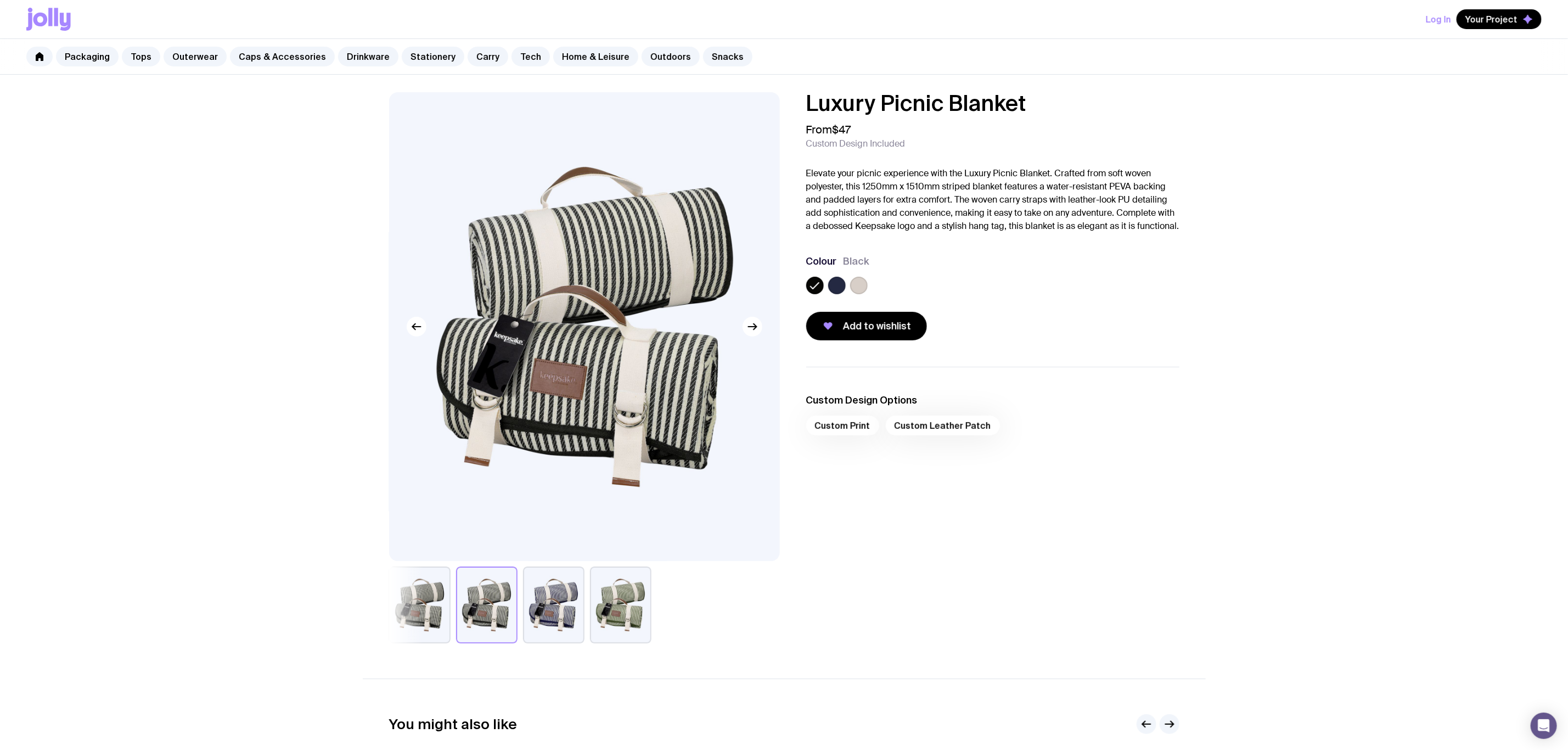
click at [860, 294] on label at bounding box center [859, 285] width 18 height 18
click at [0, 0] on input "radio" at bounding box center [0, 0] width 0 height 0
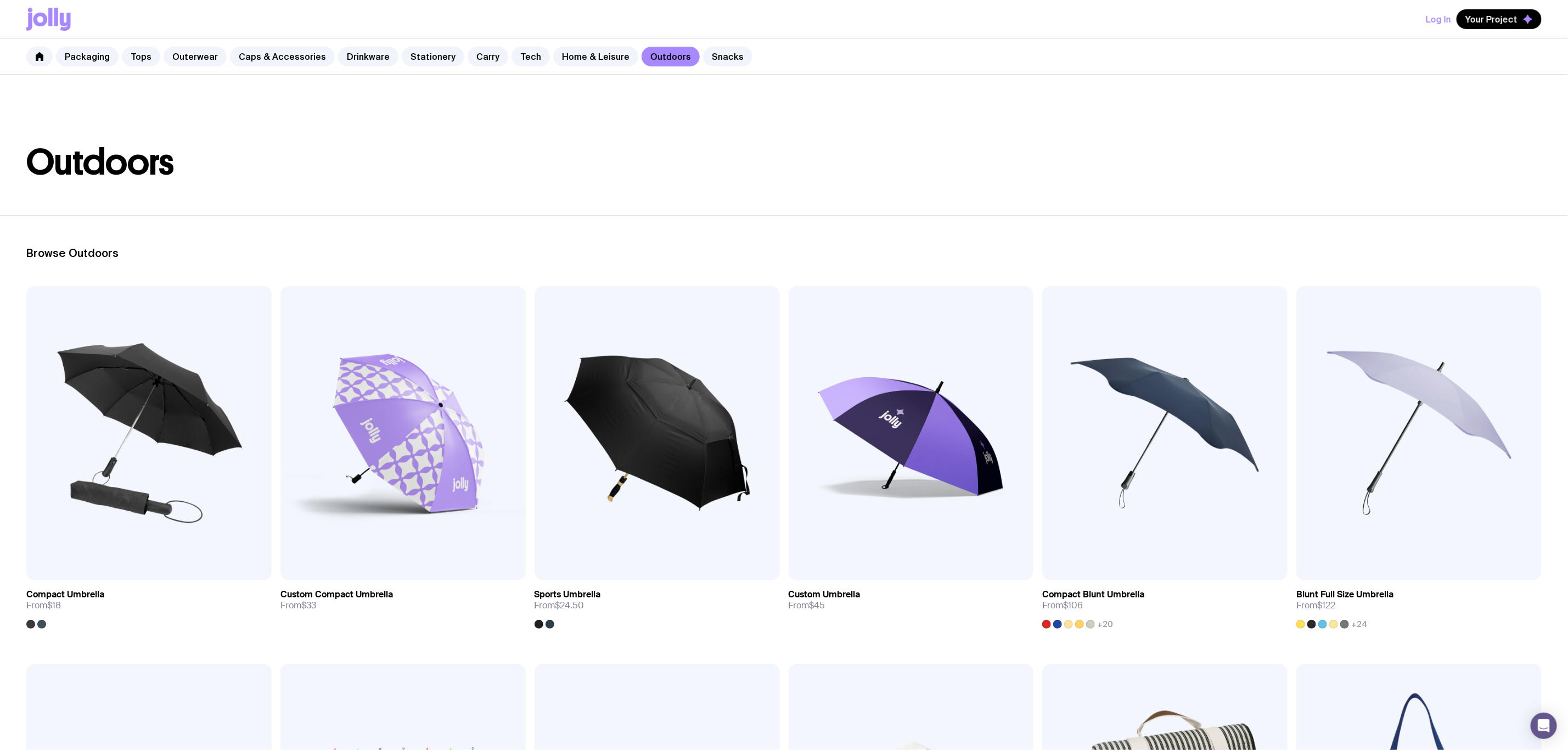
click at [562, 42] on div "Packaging Tops Outerwear Caps & Accessories Drinkware Stationery Carry Tech Hom…" at bounding box center [784, 57] width 1568 height 36
click at [569, 59] on link "Home & Leisure" at bounding box center [595, 57] width 85 height 20
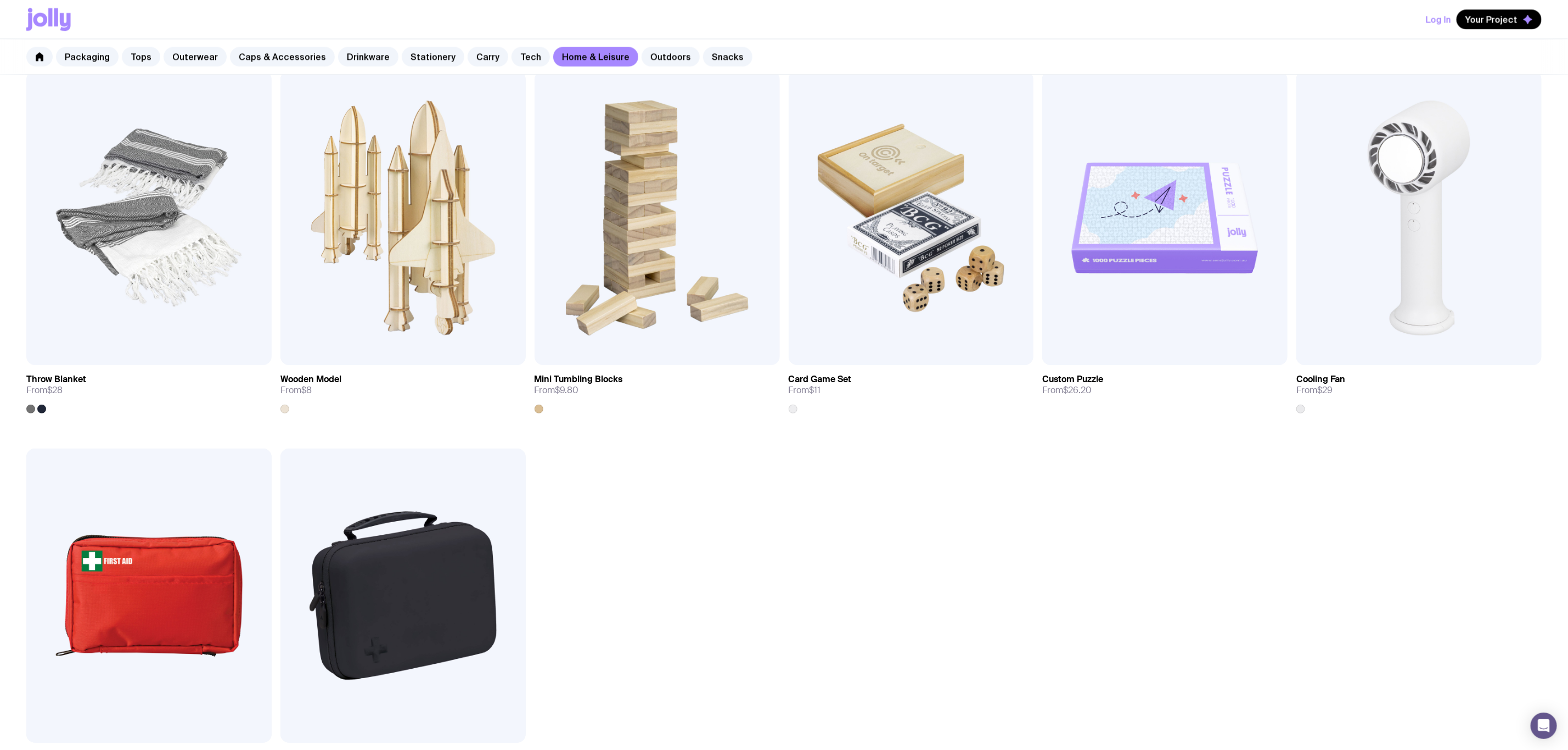
scroll to position [1811, 0]
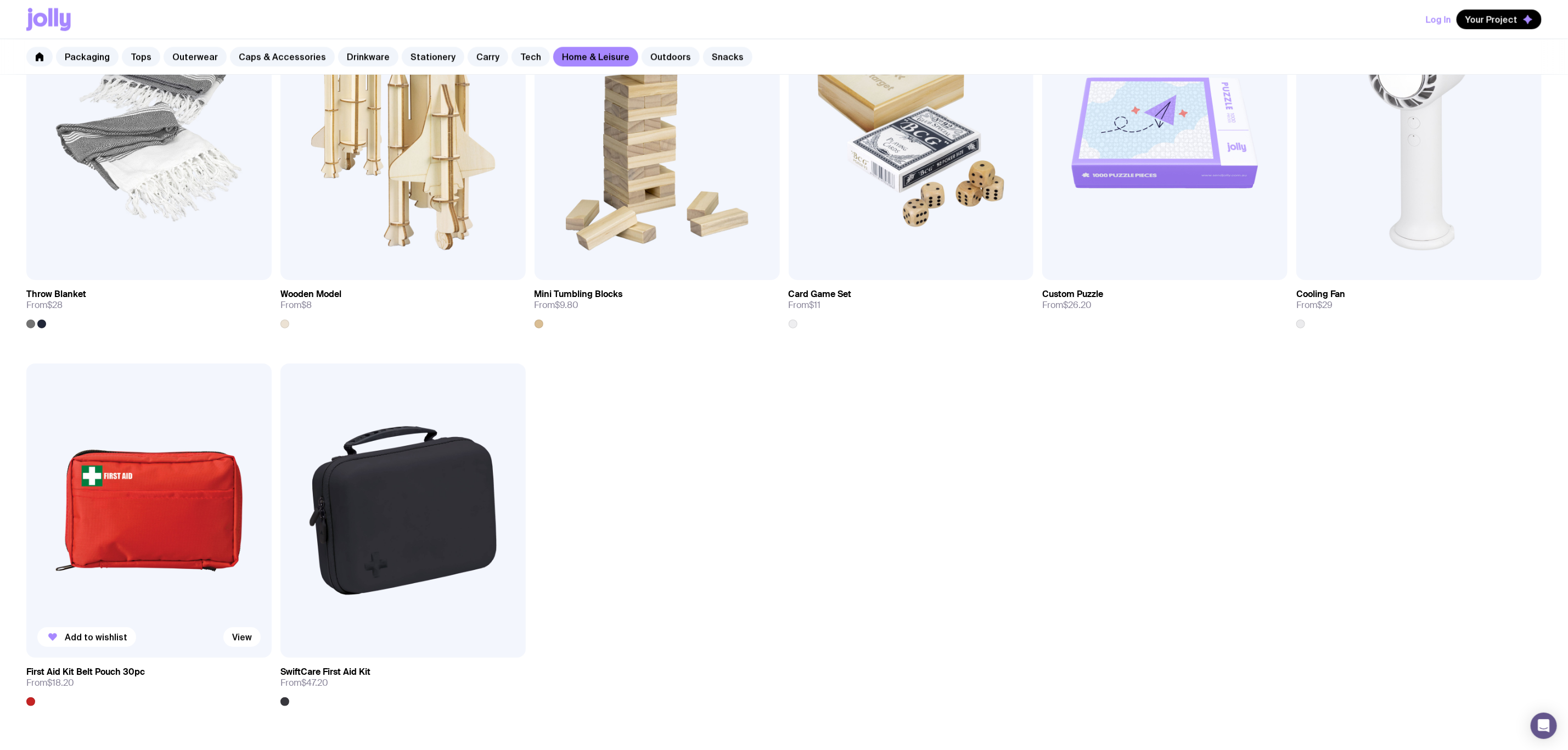
click at [186, 527] on img at bounding box center [148, 510] width 245 height 294
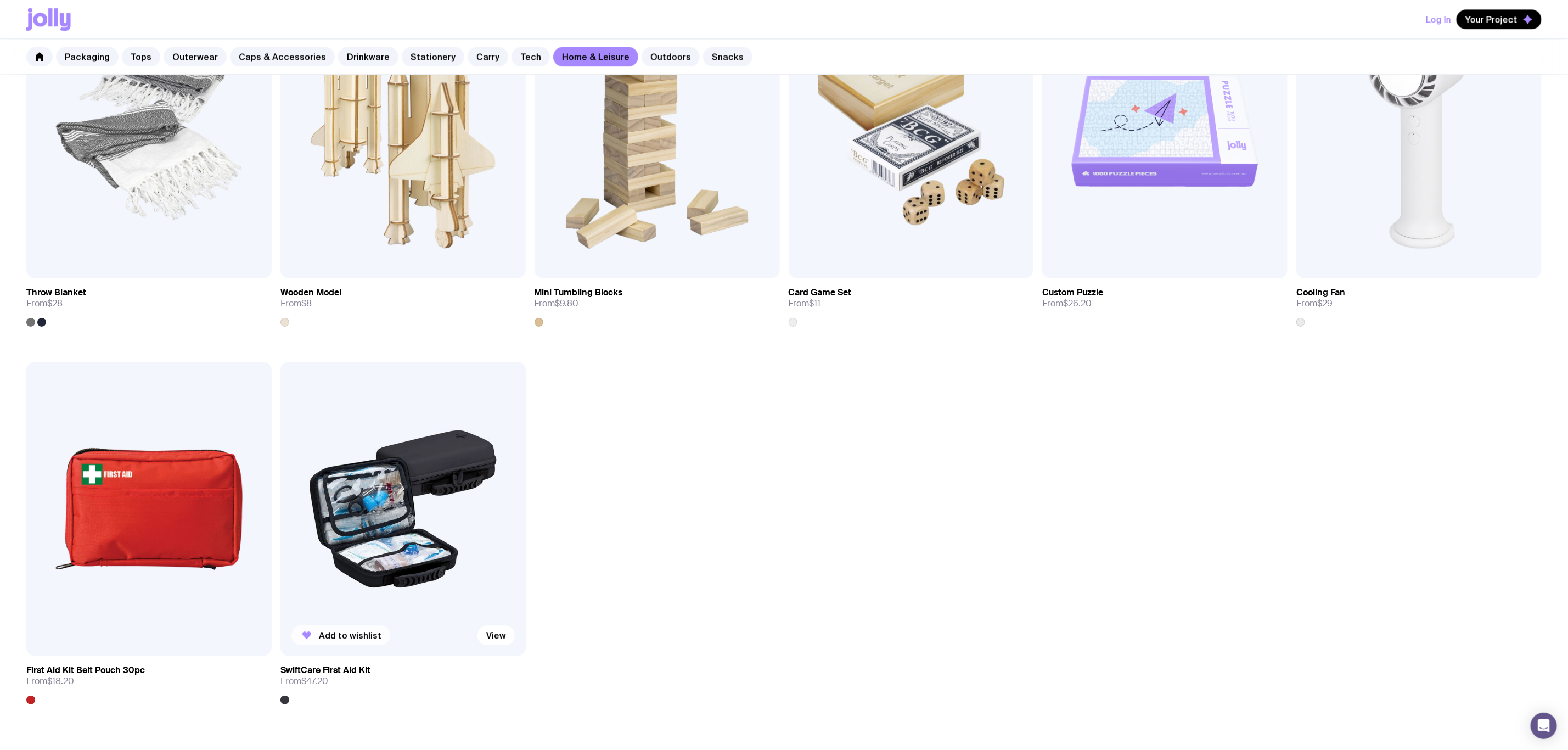
scroll to position [1954, 0]
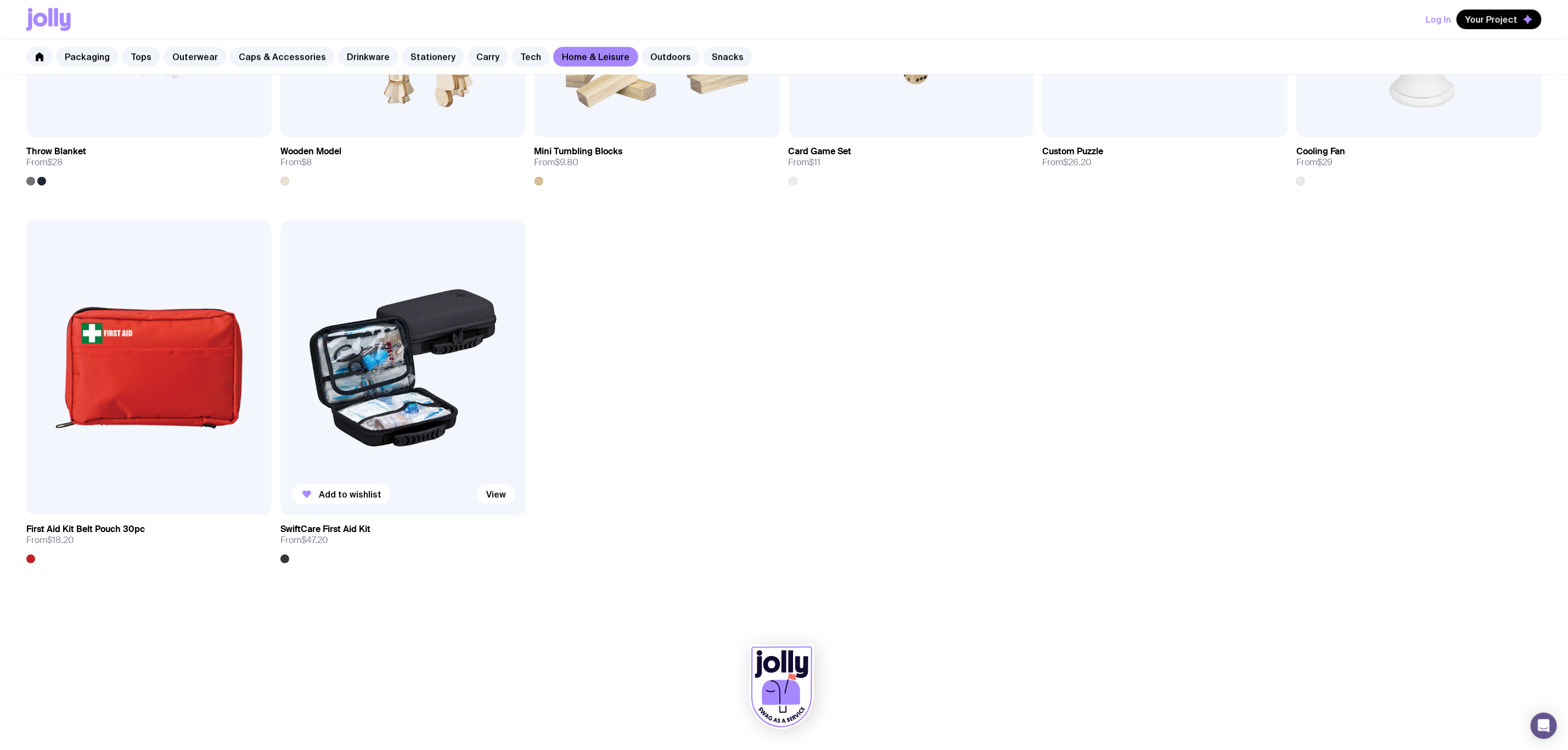
click at [371, 400] on img at bounding box center [403, 367] width 245 height 294
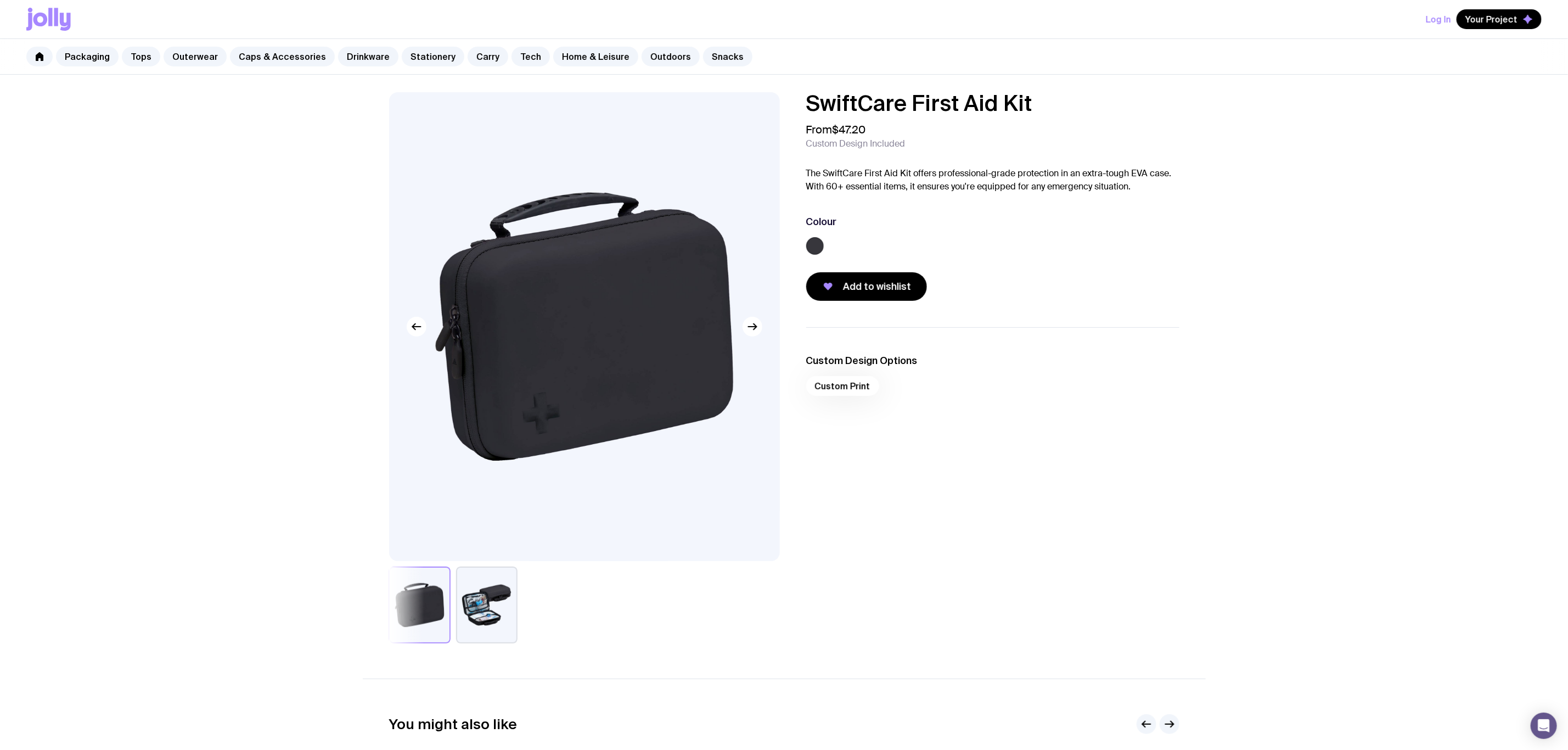
click at [470, 596] on button "button" at bounding box center [487, 604] width 62 height 77
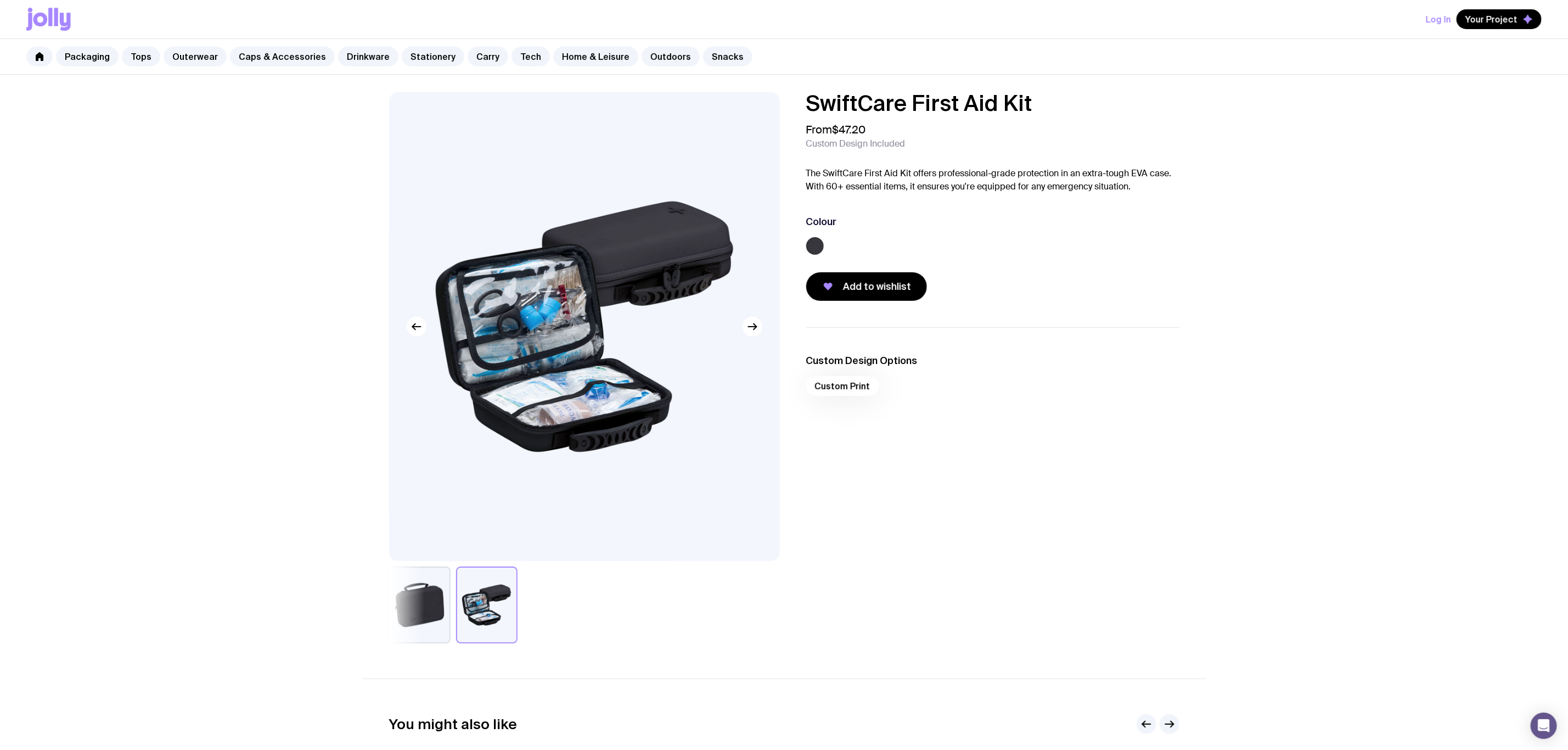
click at [419, 604] on button "button" at bounding box center [419, 604] width 62 height 77
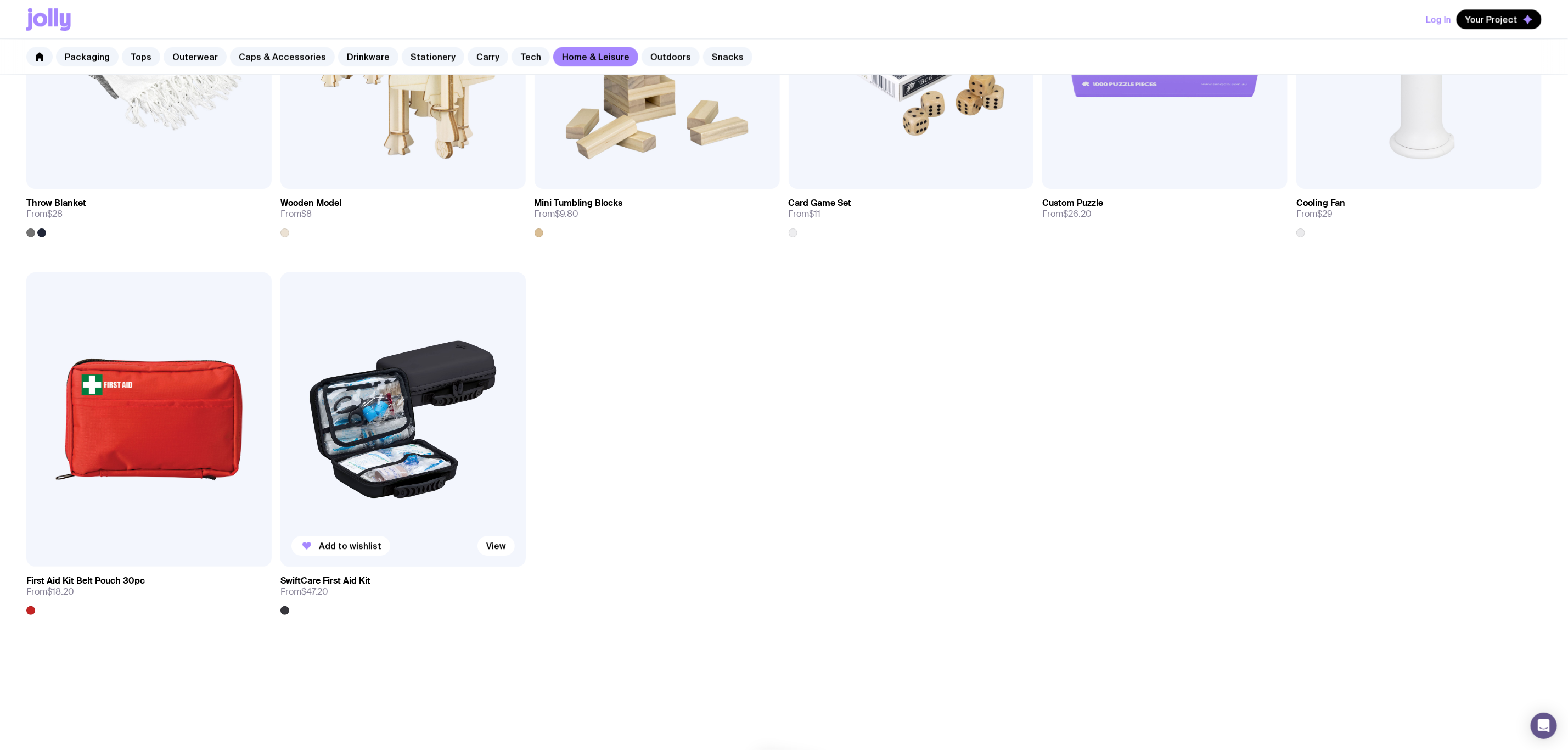
scroll to position [1954, 0]
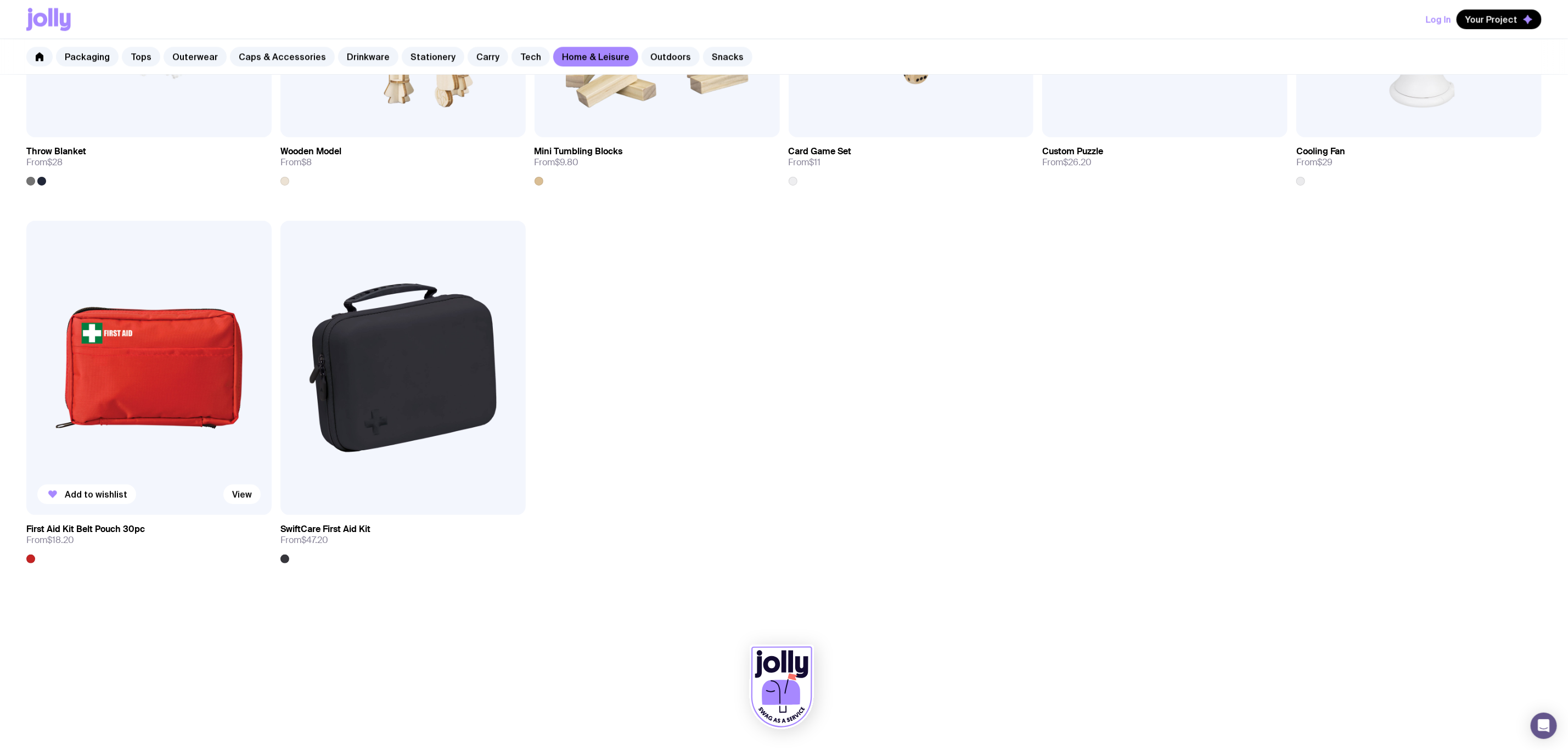
click at [121, 375] on img at bounding box center [148, 367] width 245 height 294
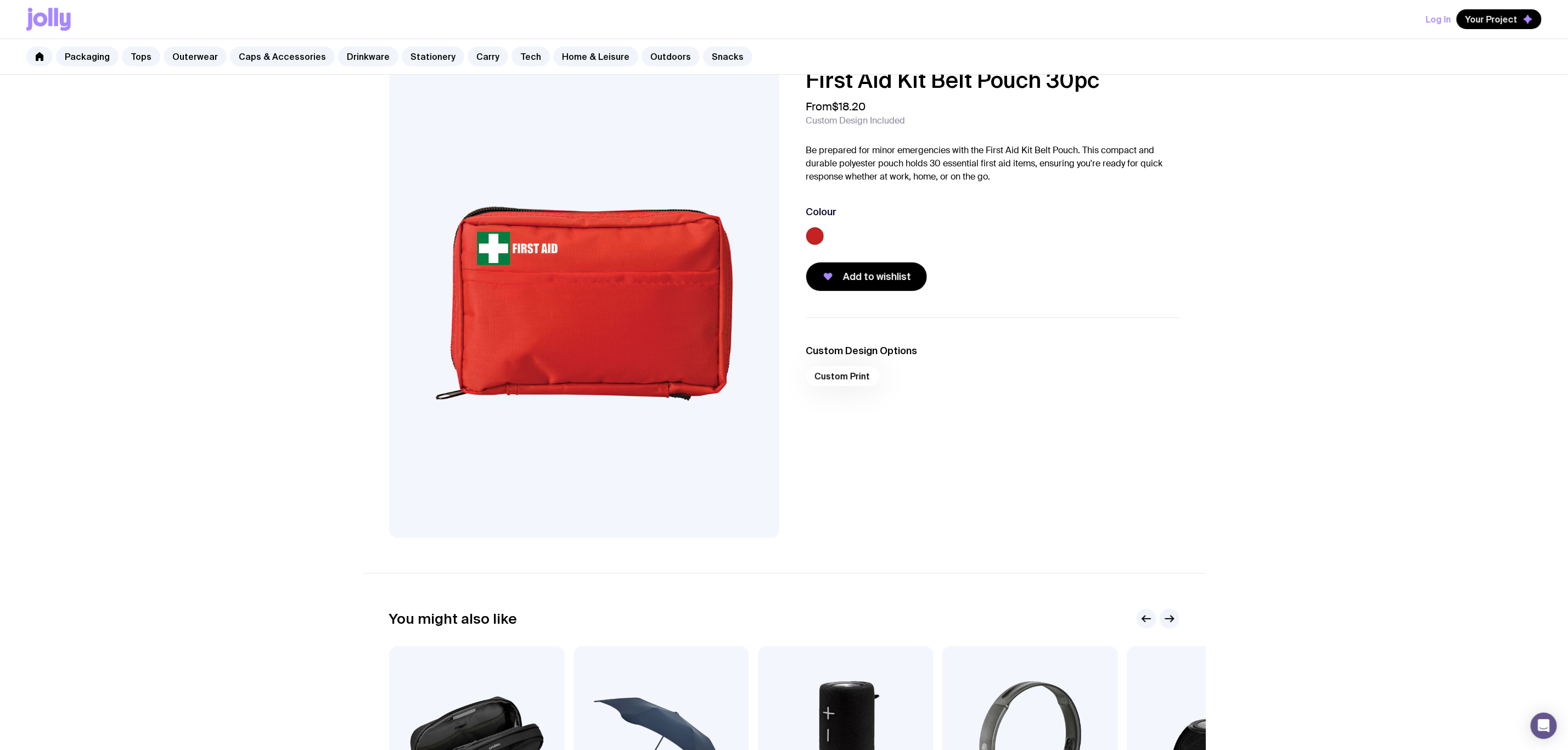
click at [621, 295] on img at bounding box center [584, 304] width 391 height 469
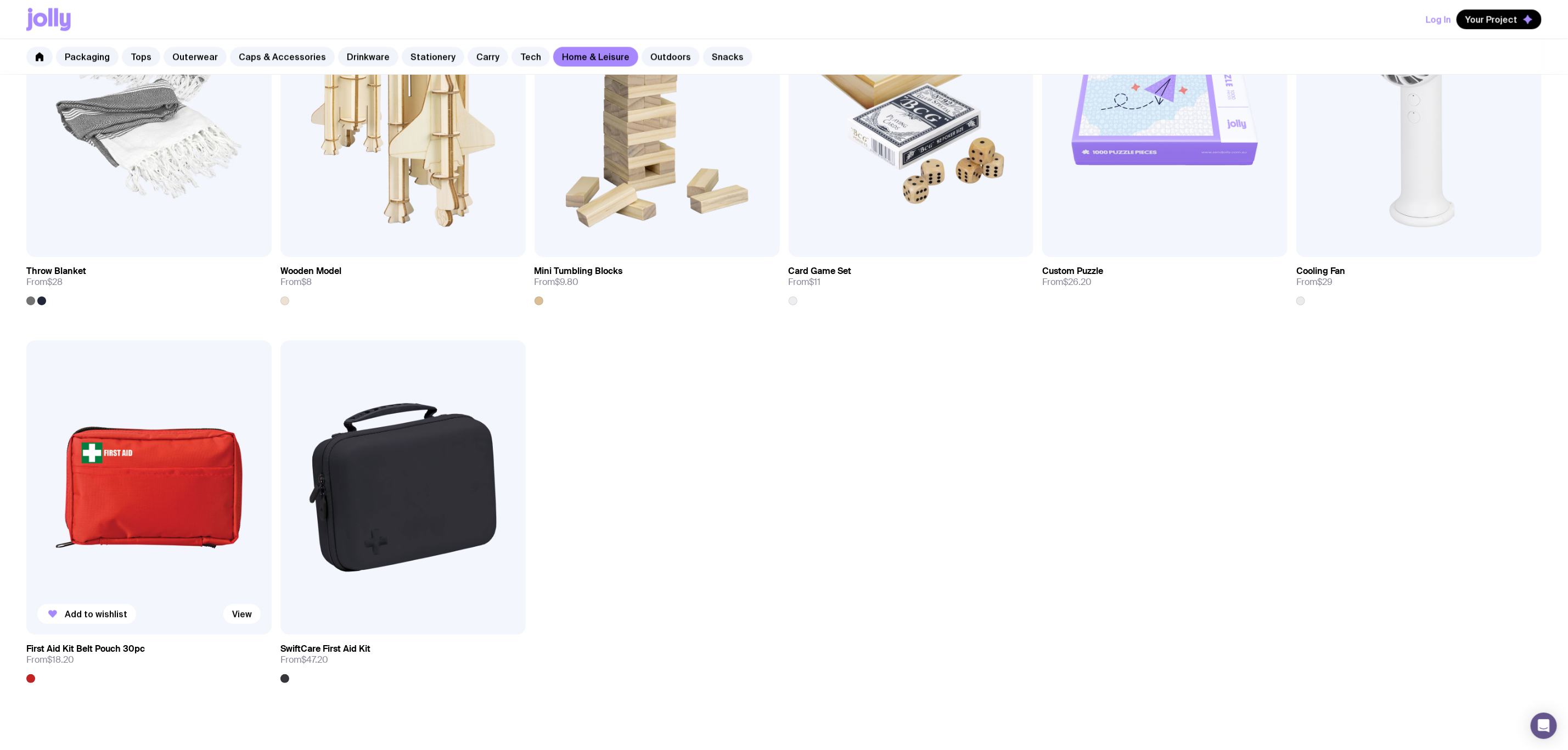
scroll to position [1954, 0]
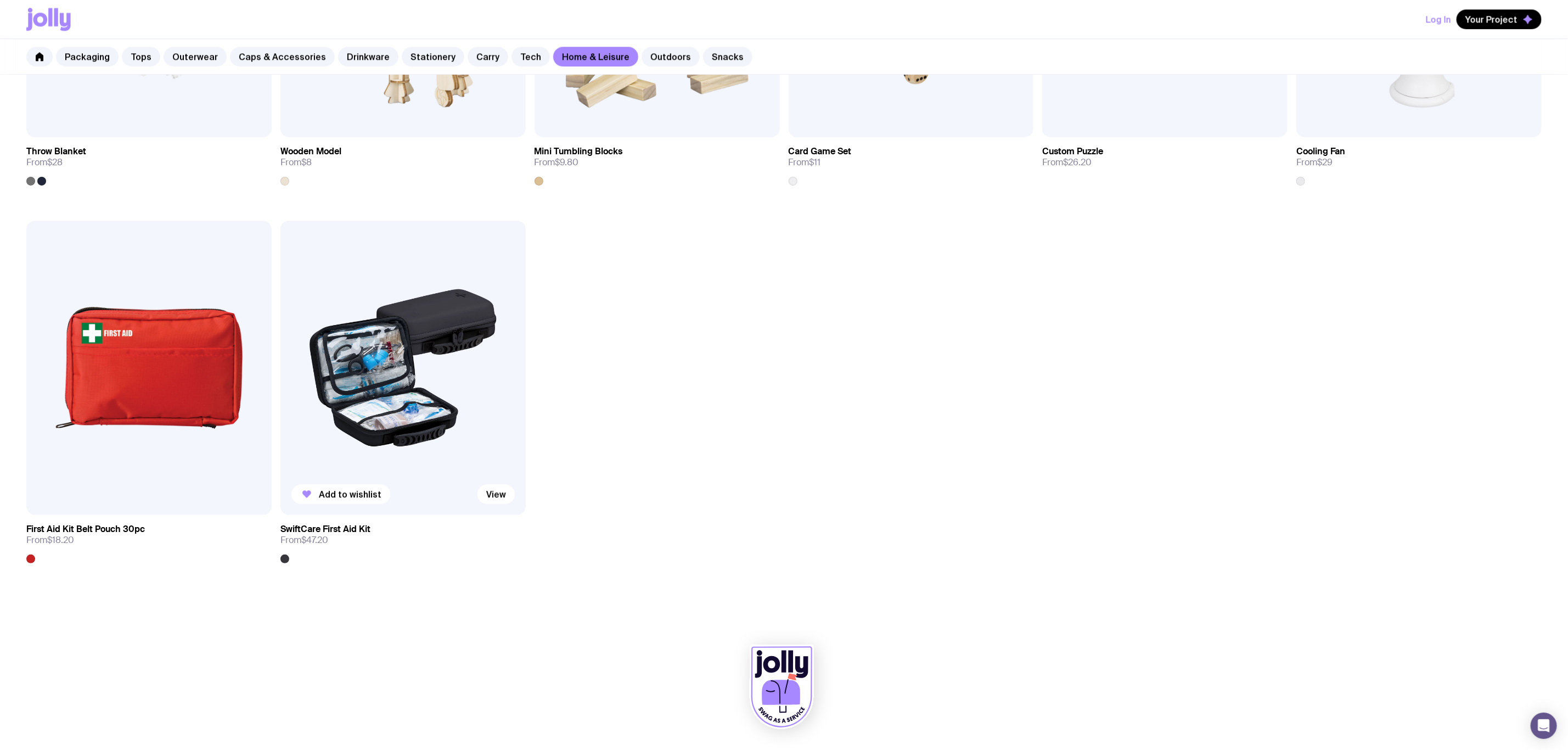
click at [398, 361] on img at bounding box center [403, 367] width 245 height 294
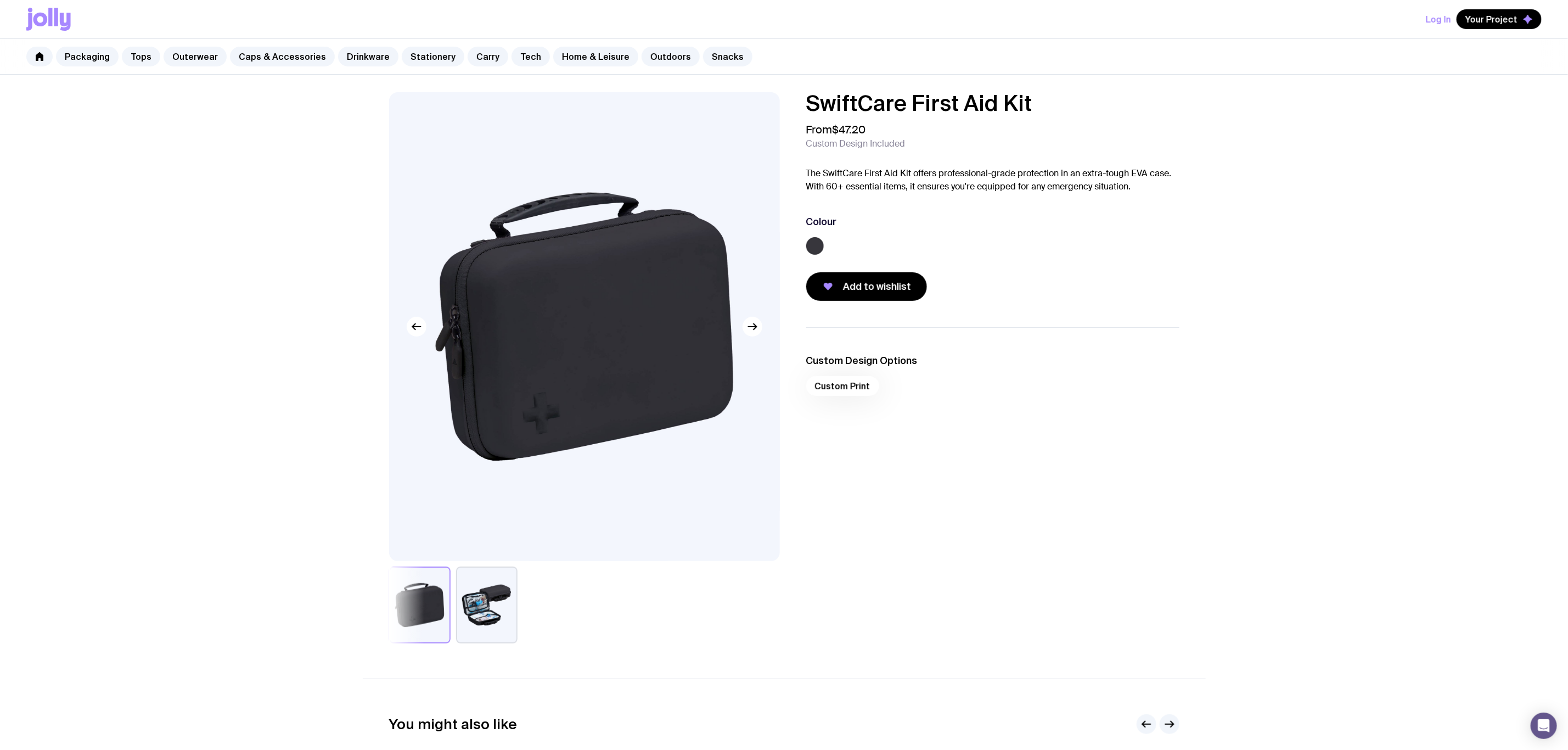
click at [756, 338] on img at bounding box center [584, 326] width 391 height 469
click at [482, 615] on button "button" at bounding box center [487, 604] width 62 height 77
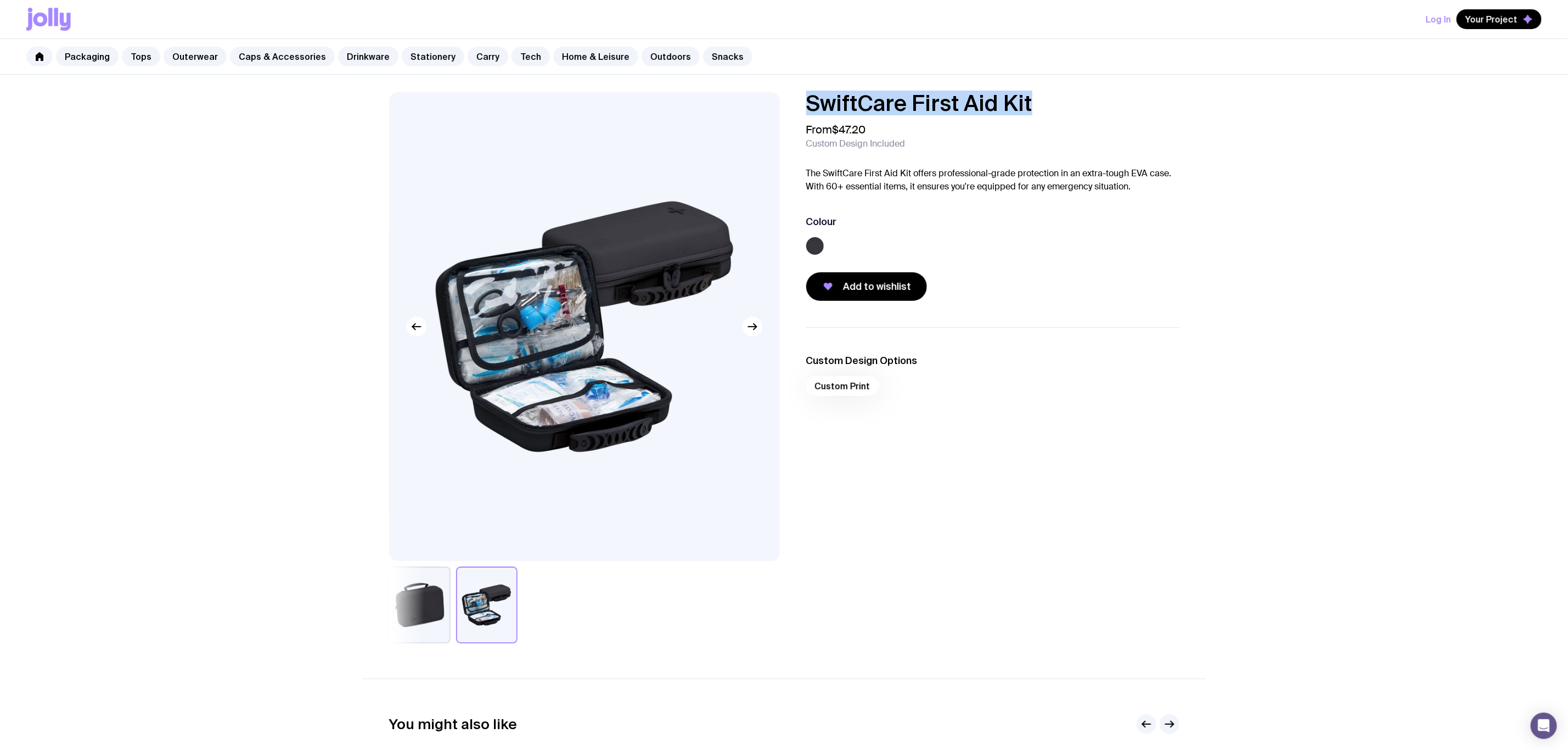
drag, startPoint x: 1061, startPoint y: 107, endPoint x: 713, endPoint y: 116, distance: 348.1
click at [713, 116] on div "SwiftCare First Aid Kit From $47.20 Custom Design Included The SwiftCare First …" at bounding box center [784, 367] width 843 height 551
copy h1 "SwiftCare First Aid Kit"
